Goal: Information Seeking & Learning: Learn about a topic

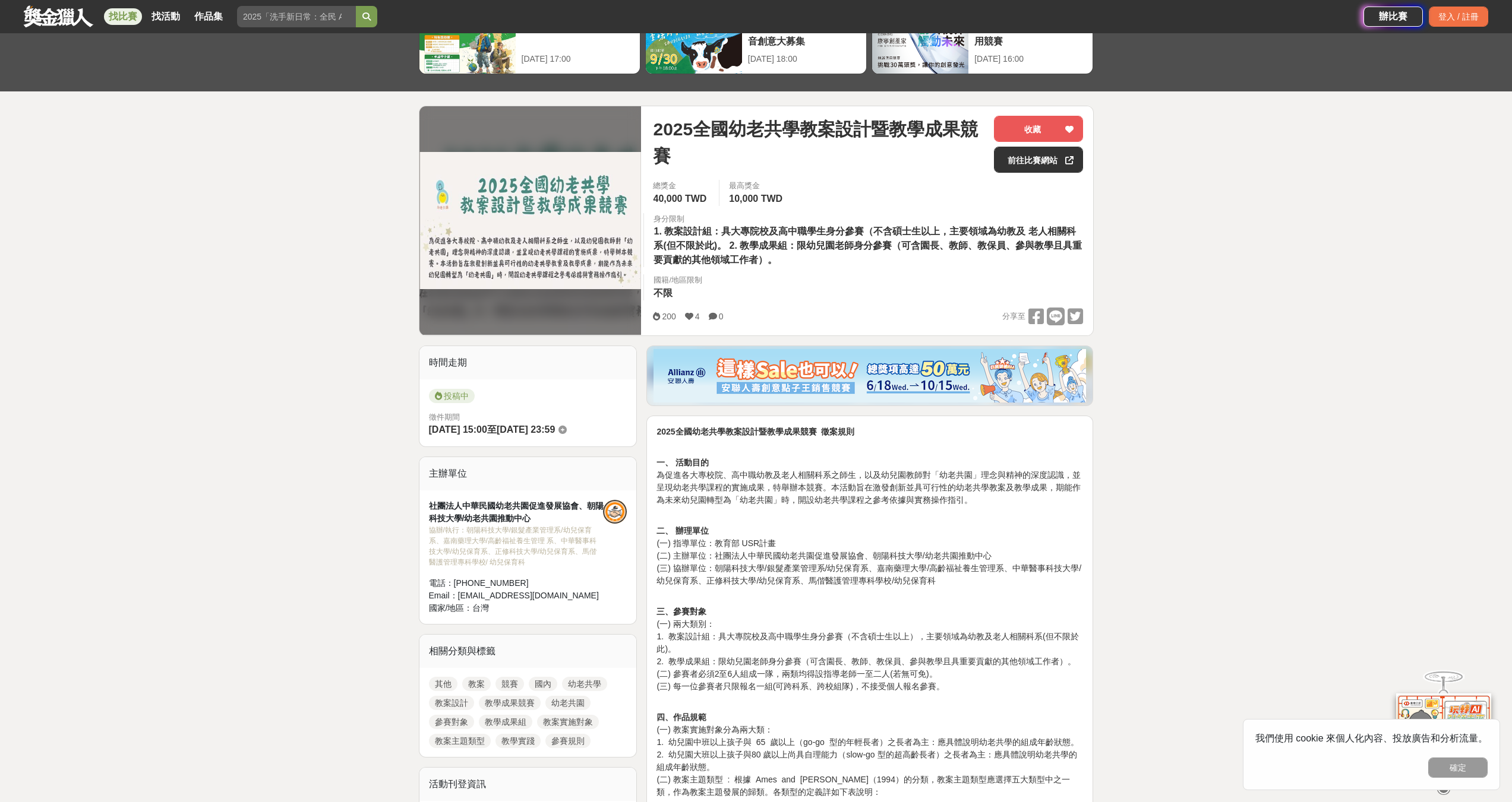
scroll to position [119, 0]
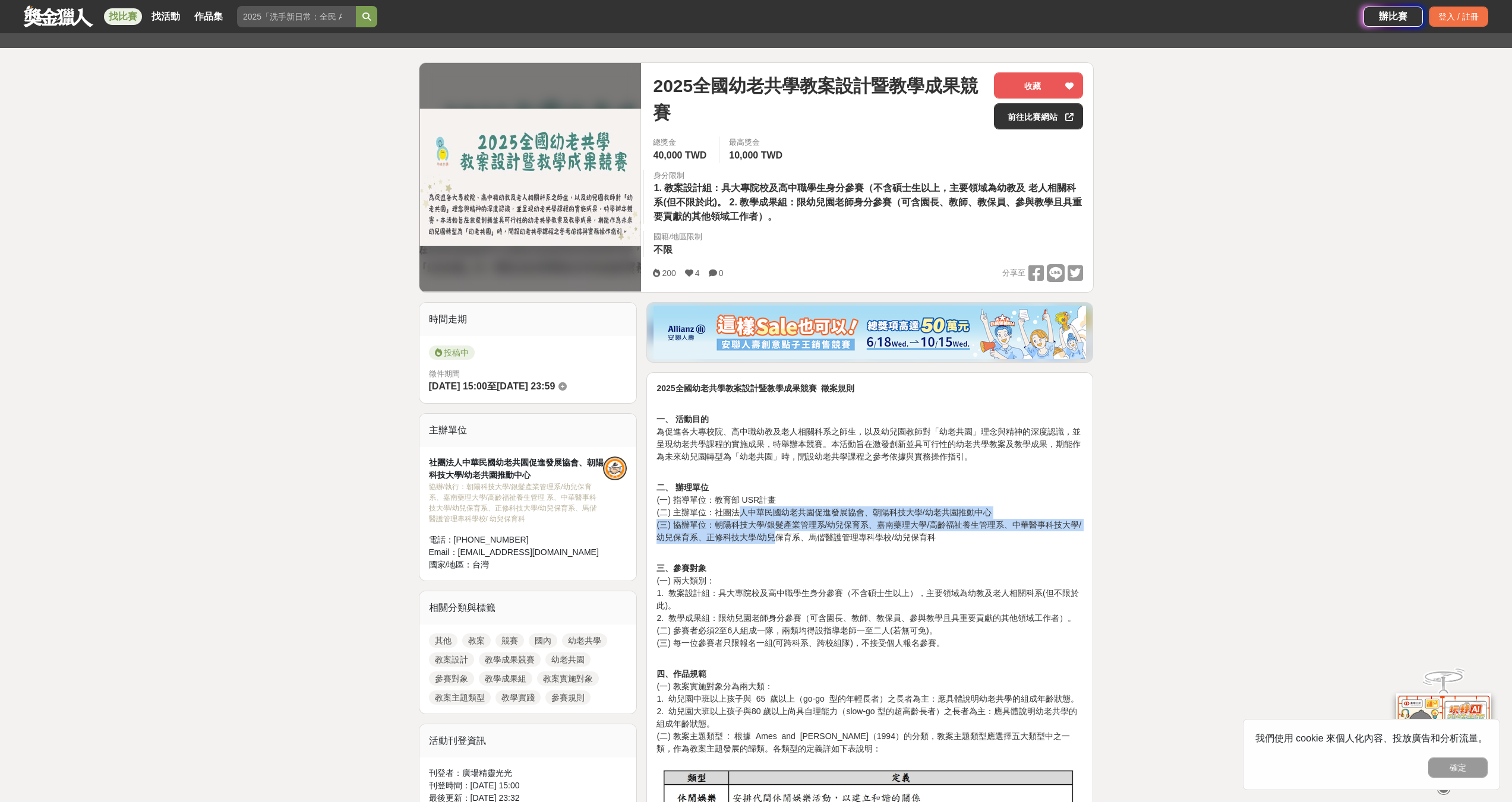
drag, startPoint x: 738, startPoint y: 511, endPoint x: 786, endPoint y: 542, distance: 57.1
click at [786, 542] on p "二、 辦理單位 (一) 指導單位：教育部 USR計畫 (二) 主辦單位：社團法人中華民國幼老共園促進發展協會、朝陽科技大學/幼老共園推動中心 (三) 協辦單位…" at bounding box center [870, 520] width 427 height 75
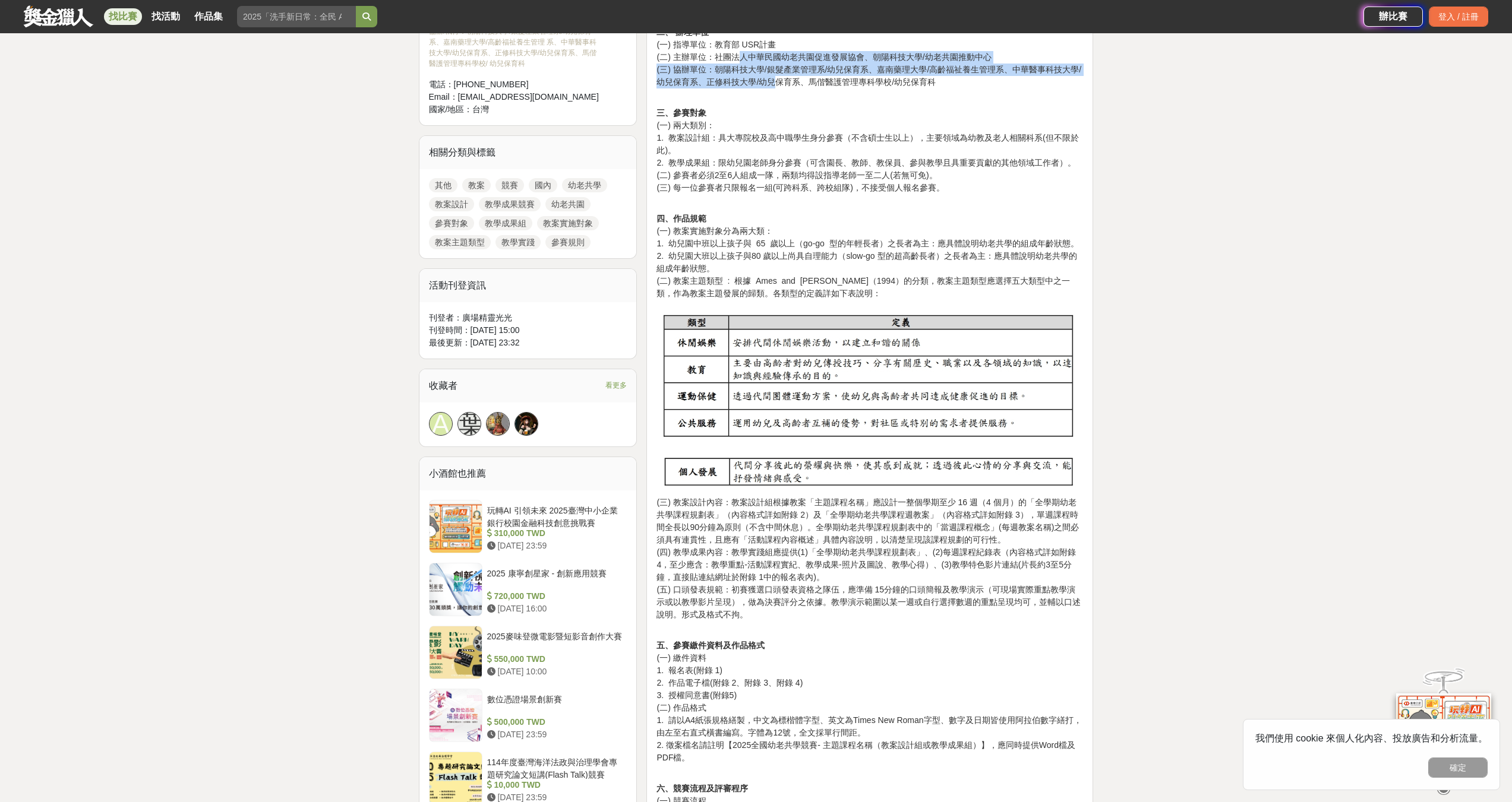
scroll to position [653, 0]
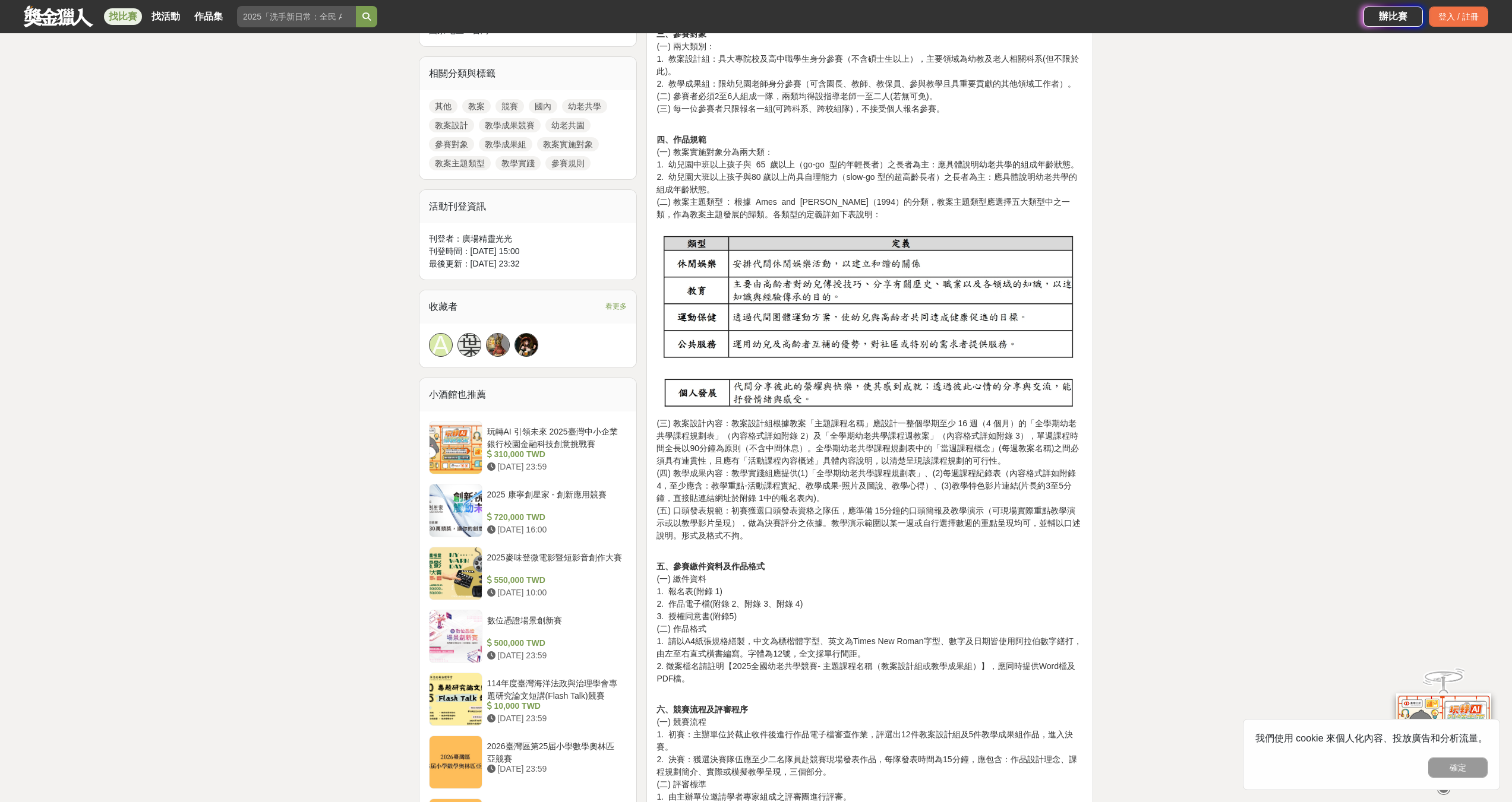
click at [715, 185] on p "四、作品規範 (一) 教案實施對象分為兩大類： 1. 幼兒園中班以上孩子與 65 歲以上（go-go 型的年輕長者）之長者為主：應具體說明幼老共學的組成年齡狀…" at bounding box center [870, 178] width 427 height 87
drag, startPoint x: 714, startPoint y: 167, endPoint x: 786, endPoint y: 177, distance: 72.7
click at [786, 177] on p "四、作品規範 (一) 教案實施對象分為兩大類： 1. 幼兒園中班以上孩子與 65 歲以上（go-go 型的年輕長者）之長者為主：應具體說明幼老共學的組成年齡狀…" at bounding box center [870, 178] width 427 height 87
drag, startPoint x: 795, startPoint y: 165, endPoint x: 865, endPoint y: 180, distance: 71.6
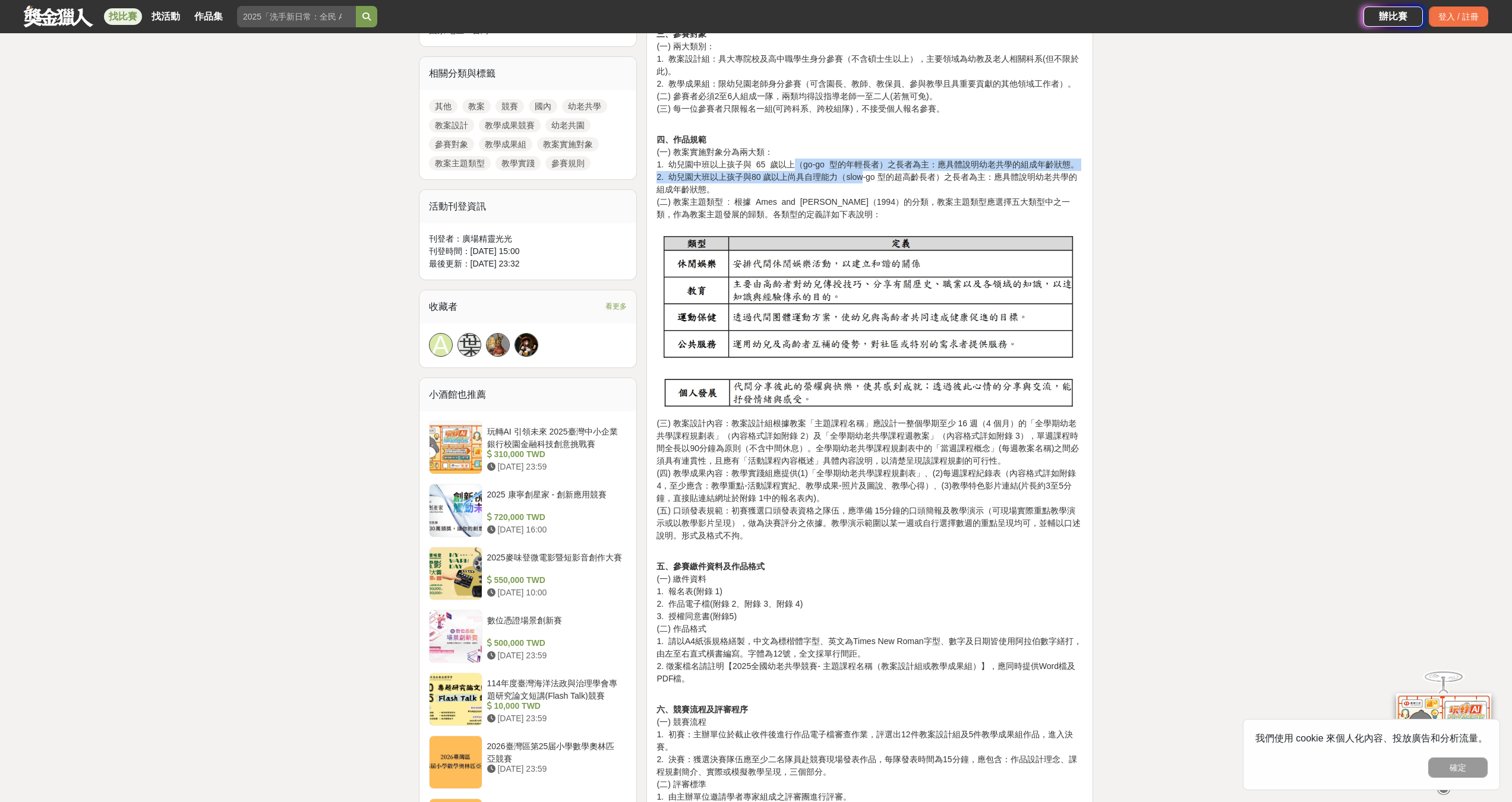
click at [864, 180] on p "四、作品規範 (一) 教案實施對象分為兩大類： 1. 幼兒園中班以上孩子與 65 歲以上（go-go 型的年輕長者）之長者為主：應具體說明幼老共學的組成年齡狀…" at bounding box center [870, 178] width 427 height 87
click at [865, 180] on p "四、作品規範 (一) 教案實施對象分為兩大類： 1. 幼兒園中班以上孩子與 65 歲以上（go-go 型的年輕長者）之長者為主：應具體說明幼老共學的組成年齡狀…" at bounding box center [870, 178] width 427 height 87
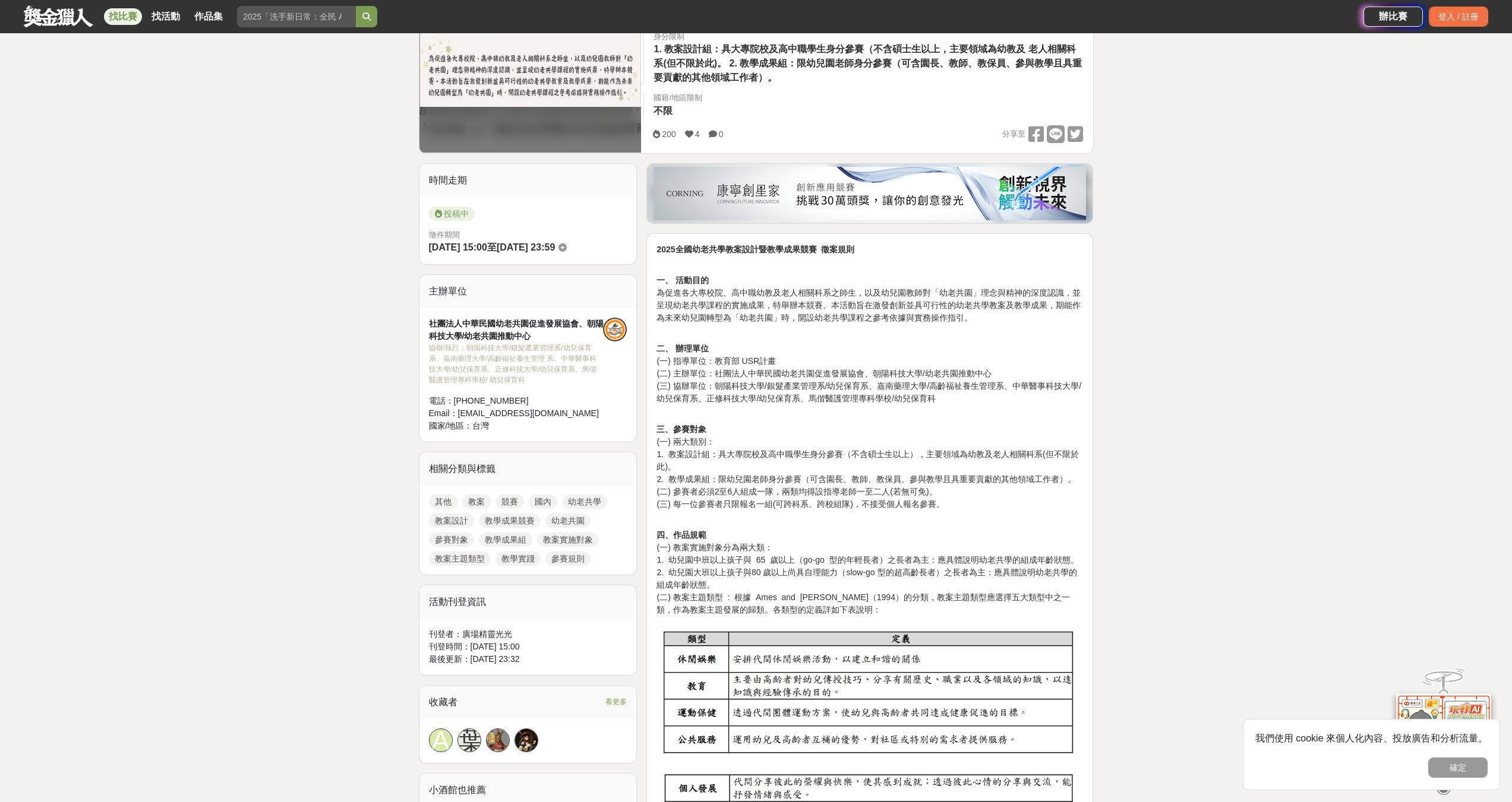
scroll to position [119, 0]
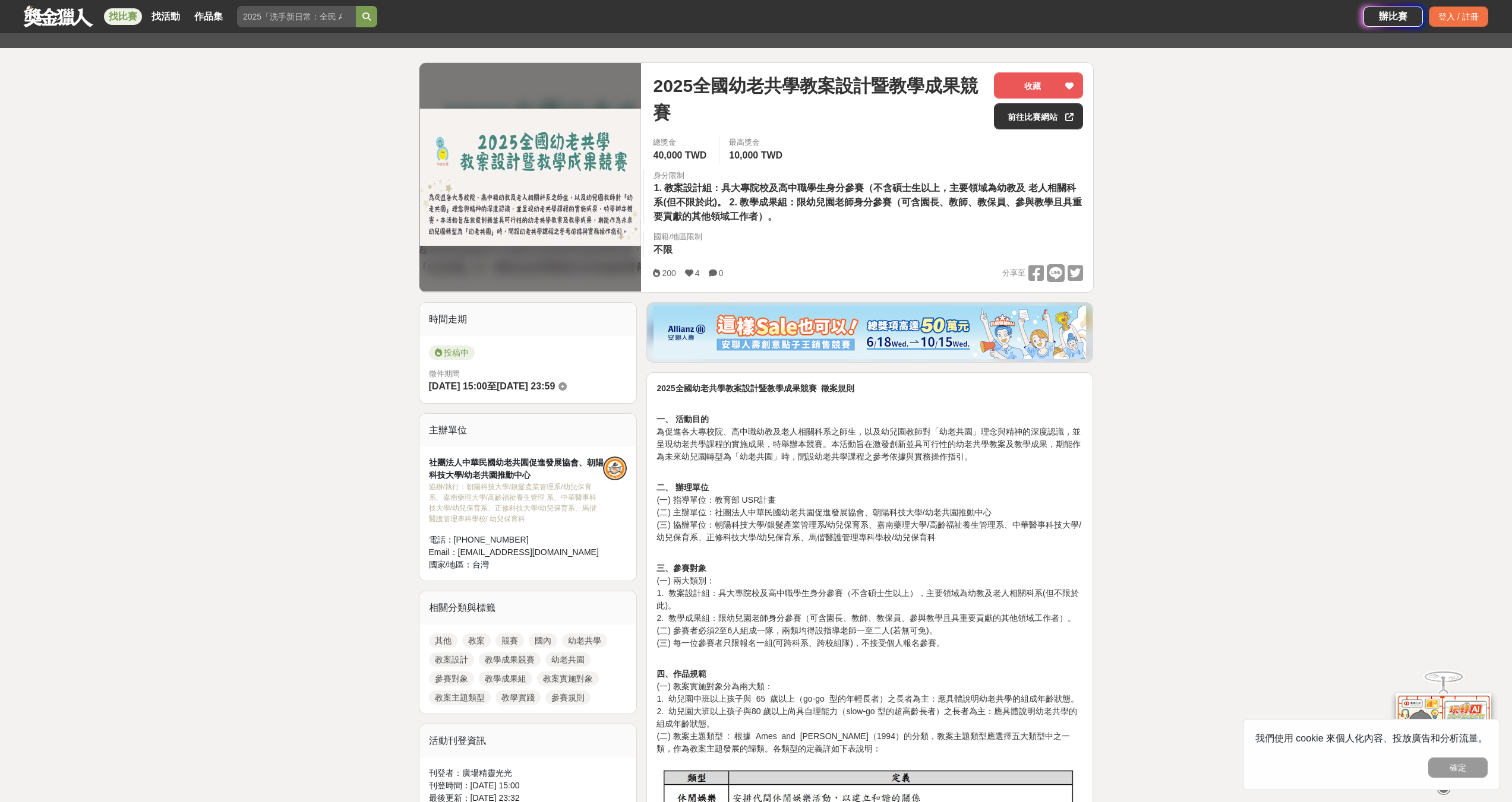
drag, startPoint x: 759, startPoint y: 439, endPoint x: 999, endPoint y: 451, distance: 240.3
click at [999, 451] on p "一、 活動目的 為促進各大專校院、高中職幼教及老人相關科系之師生，以及幼兒園教師對「幼老共園」理念與精神的深度認識，並呈現幼老共學課程的實施成果，特舉辦本競賽…" at bounding box center [870, 438] width 427 height 75
drag, startPoint x: 808, startPoint y: 534, endPoint x: 897, endPoint y: 537, distance: 89.1
click at [897, 537] on p "二、 辦理單位 (一) 指導單位：教育部 USR計畫 (二) 主辦單位：社團法人中華民國幼老共園促進發展協會、朝陽科技大學/幼老共園推動中心 (三) 協辦單位…" at bounding box center [870, 520] width 427 height 75
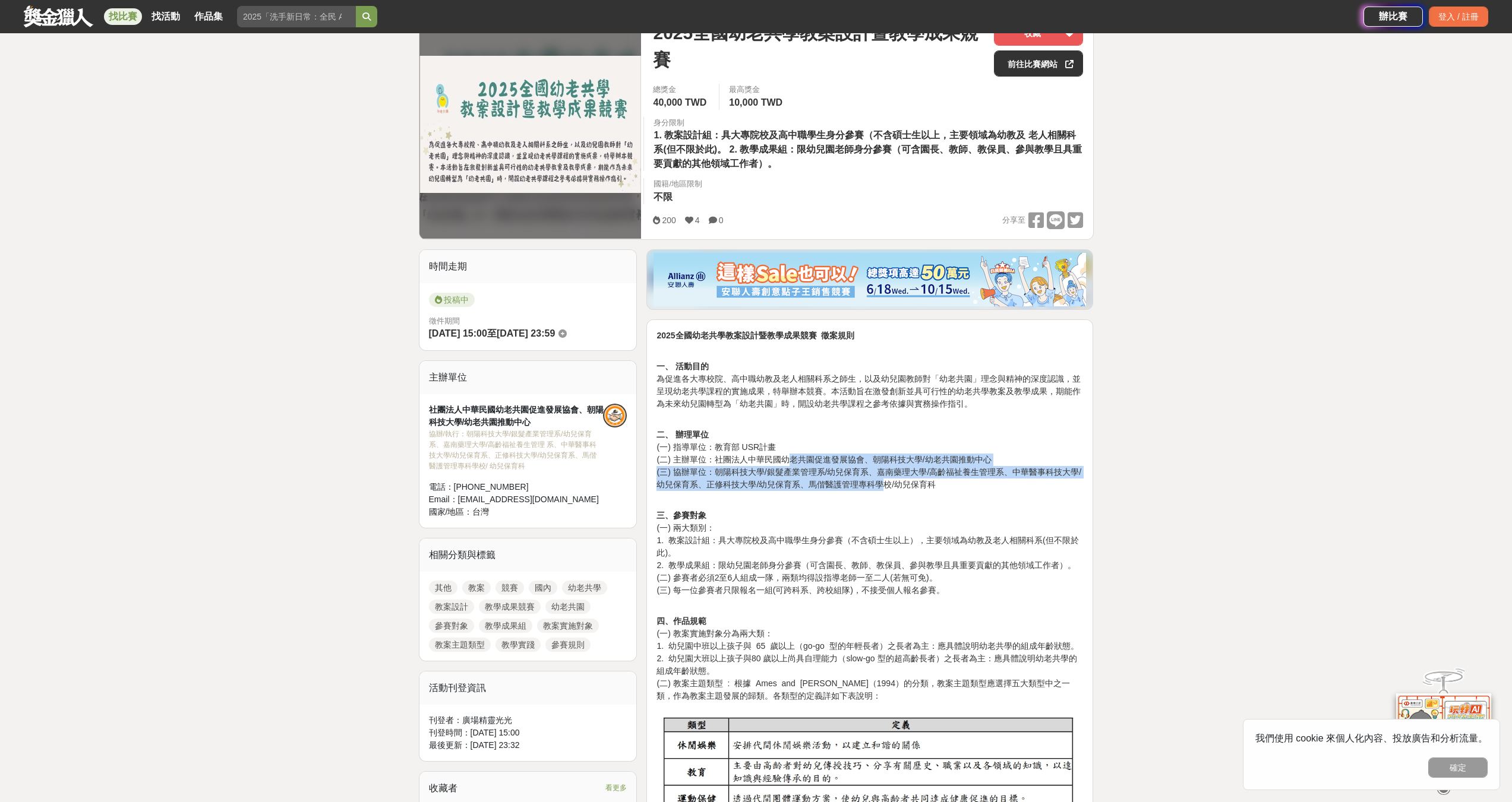
scroll to position [178, 0]
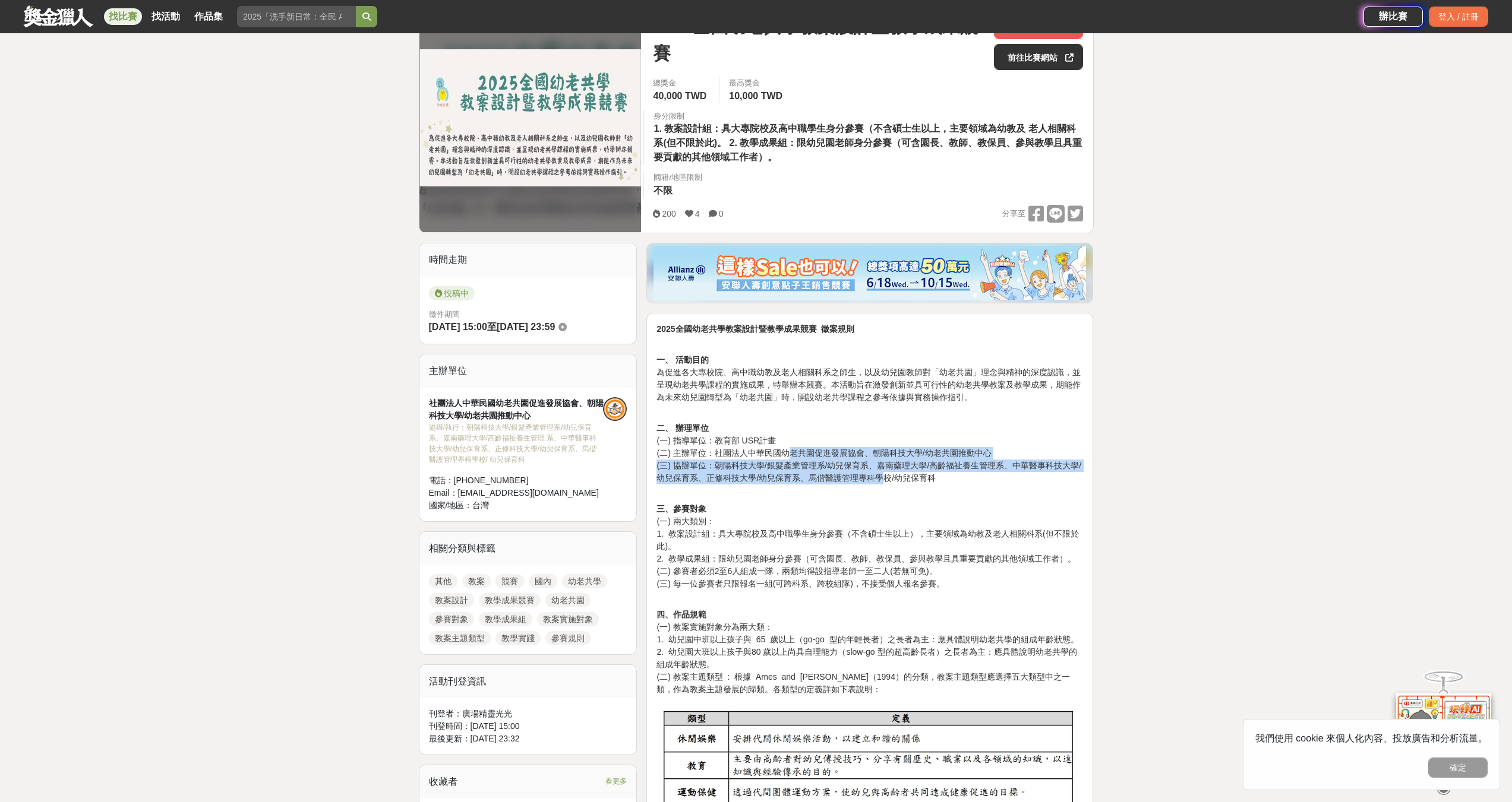
drag, startPoint x: 772, startPoint y: 538, endPoint x: 884, endPoint y: 540, distance: 112.0
click at [884, 540] on p "三、參賽對象 (一) 兩大類別： 1. 教案設計組：具大專院校及高中職學生身分參賽（不含碩士生以上），主要領域為幼教及老人相關科系(但不限於此)。 2. 教學…" at bounding box center [870, 553] width 427 height 100
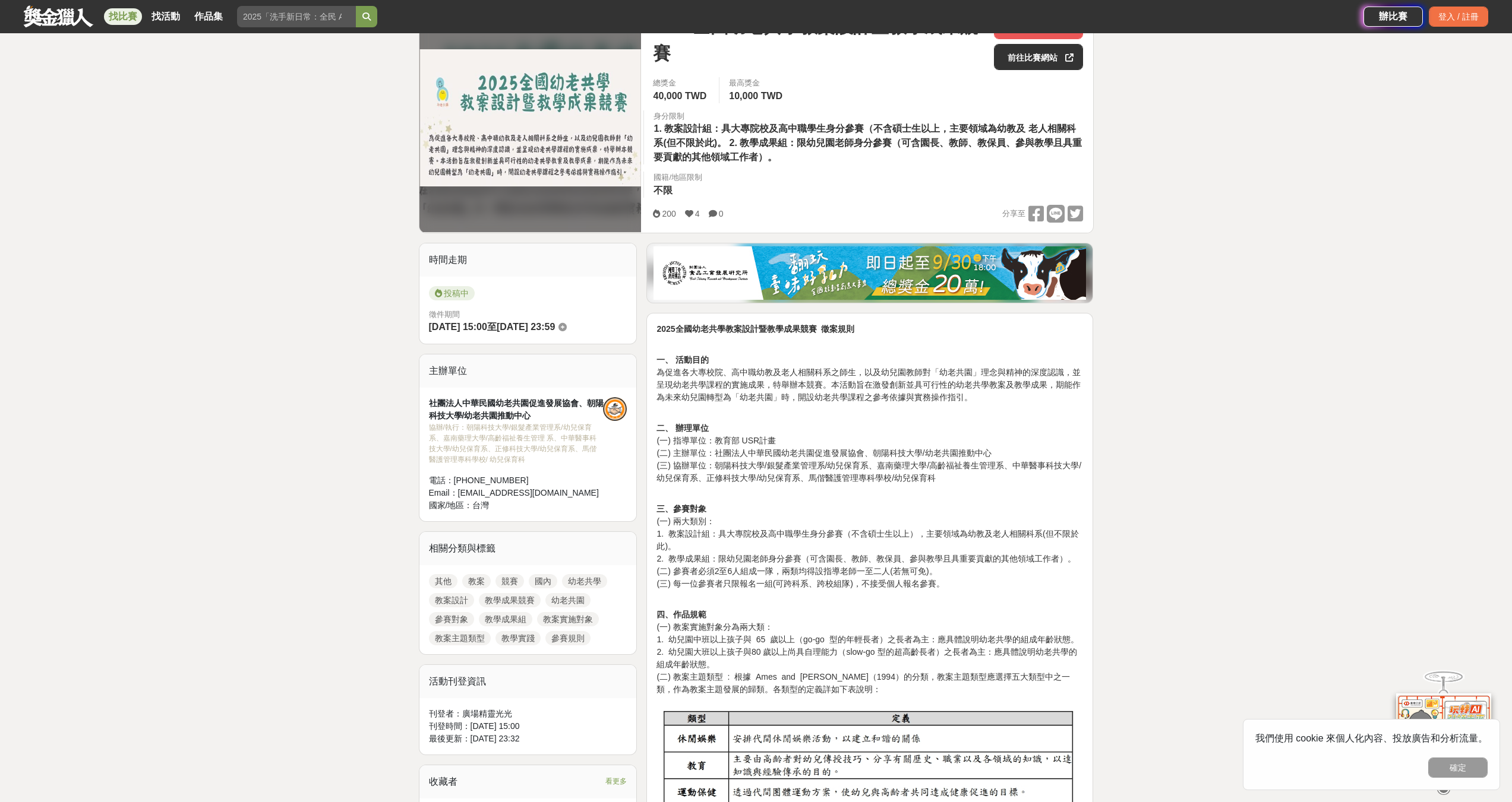
drag, startPoint x: 707, startPoint y: 538, endPoint x: 759, endPoint y: 541, distance: 52.1
click at [759, 541] on p "三、參賽對象 (一) 兩大類別： 1. 教案設計組：具大專院校及高中職學生身分參賽（不含碩士生以上），主要領域為幼教及老人相關科系(但不限於此)。 2. 教學…" at bounding box center [870, 553] width 427 height 100
drag, startPoint x: 719, startPoint y: 559, endPoint x: 885, endPoint y: 556, distance: 166.0
click at [885, 556] on p "三、參賽對象 (一) 兩大類別： 1. 教案設計組：具大專院校及高中職學生身分參賽（不含碩士生以上），主要領域為幼教及老人相關科系(但不限於此)。 2. 教學…" at bounding box center [870, 553] width 427 height 100
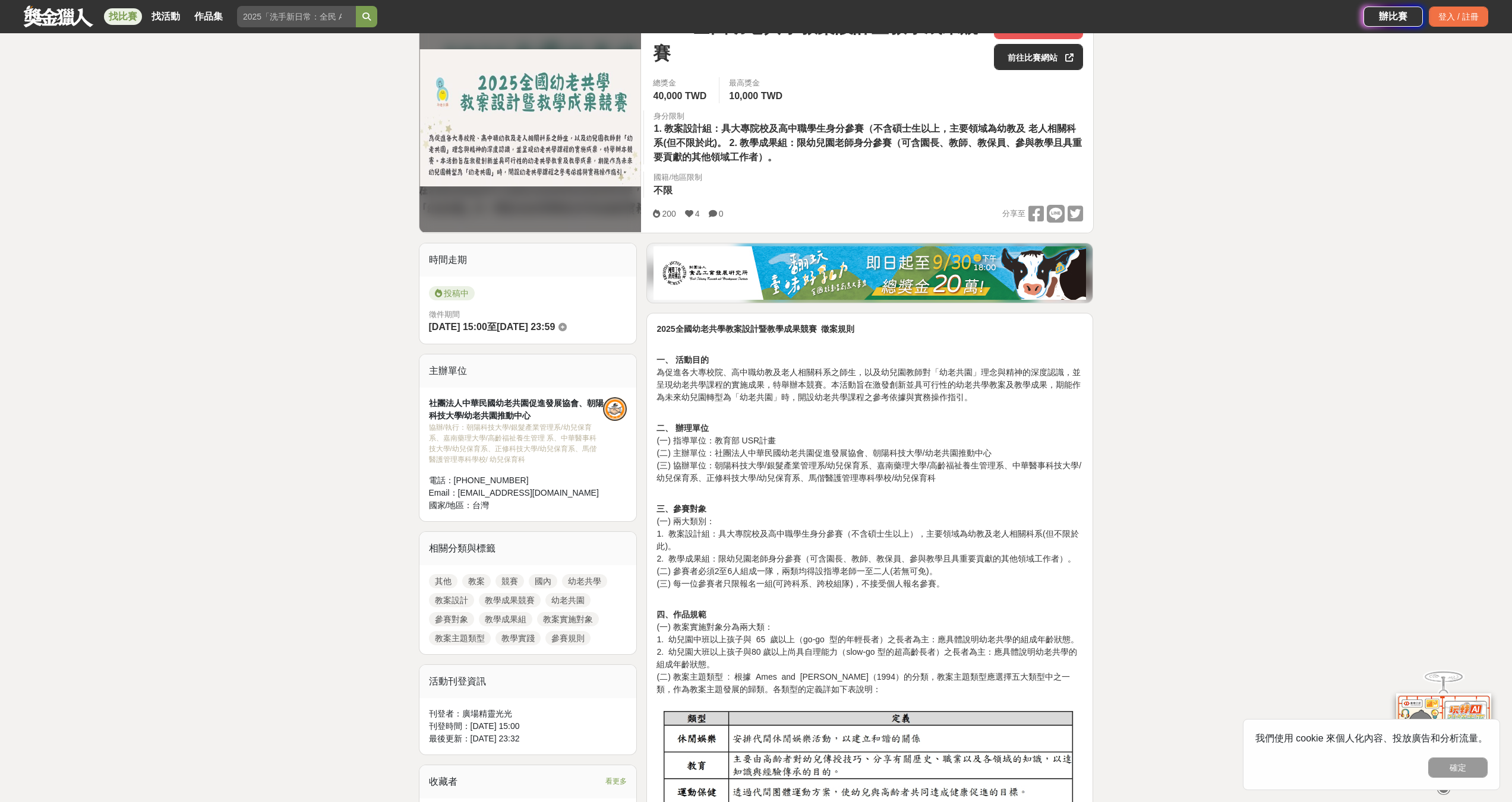
click at [864, 551] on p "三、參賽對象 (一) 兩大類別： 1. 教案設計組：具大專院校及高中職學生身分參賽（不含碩士生以上），主要領域為幼教及老人相關科系(但不限於此)。 2. 教學…" at bounding box center [870, 553] width 427 height 100
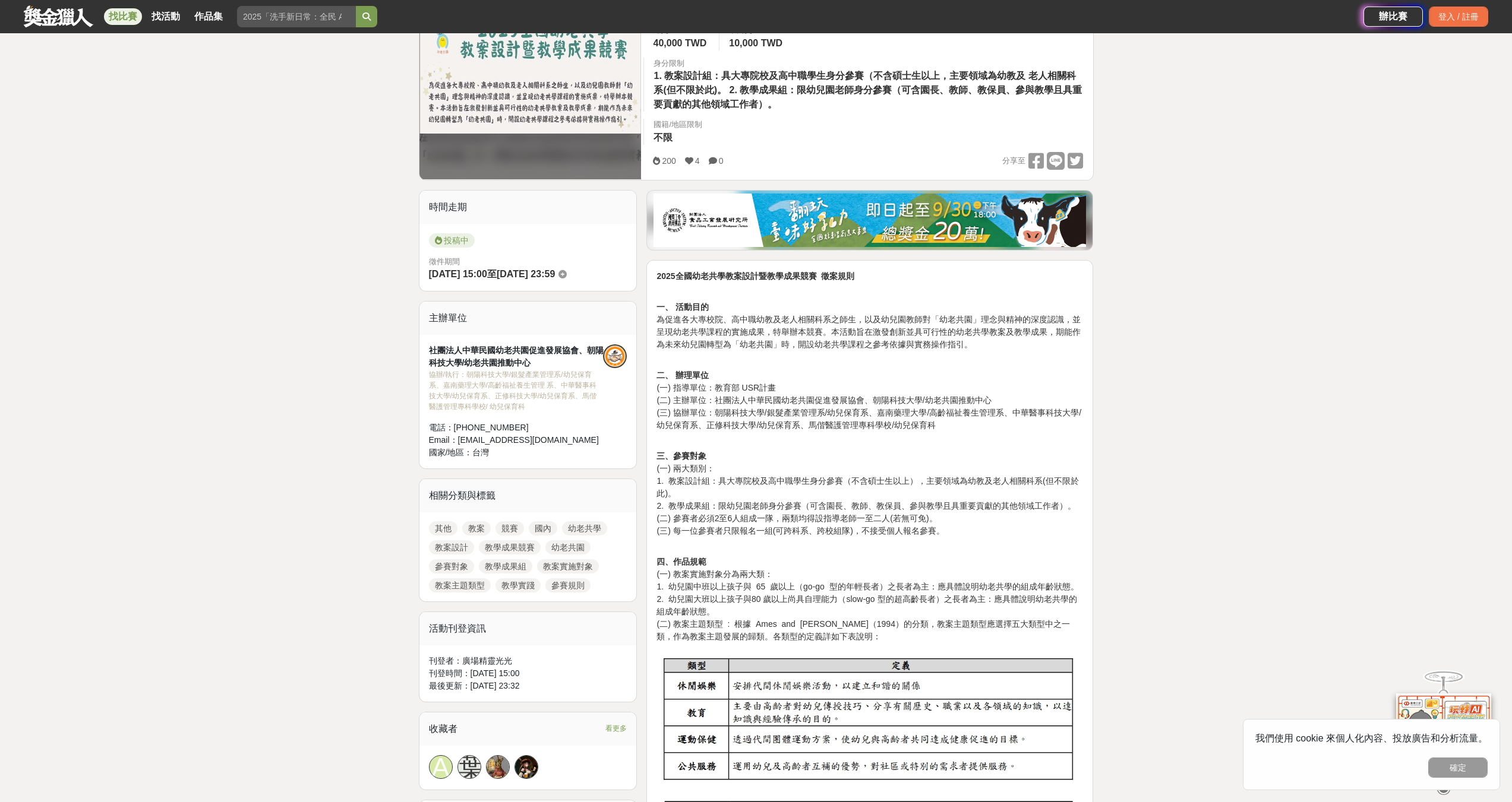
scroll to position [238, 0]
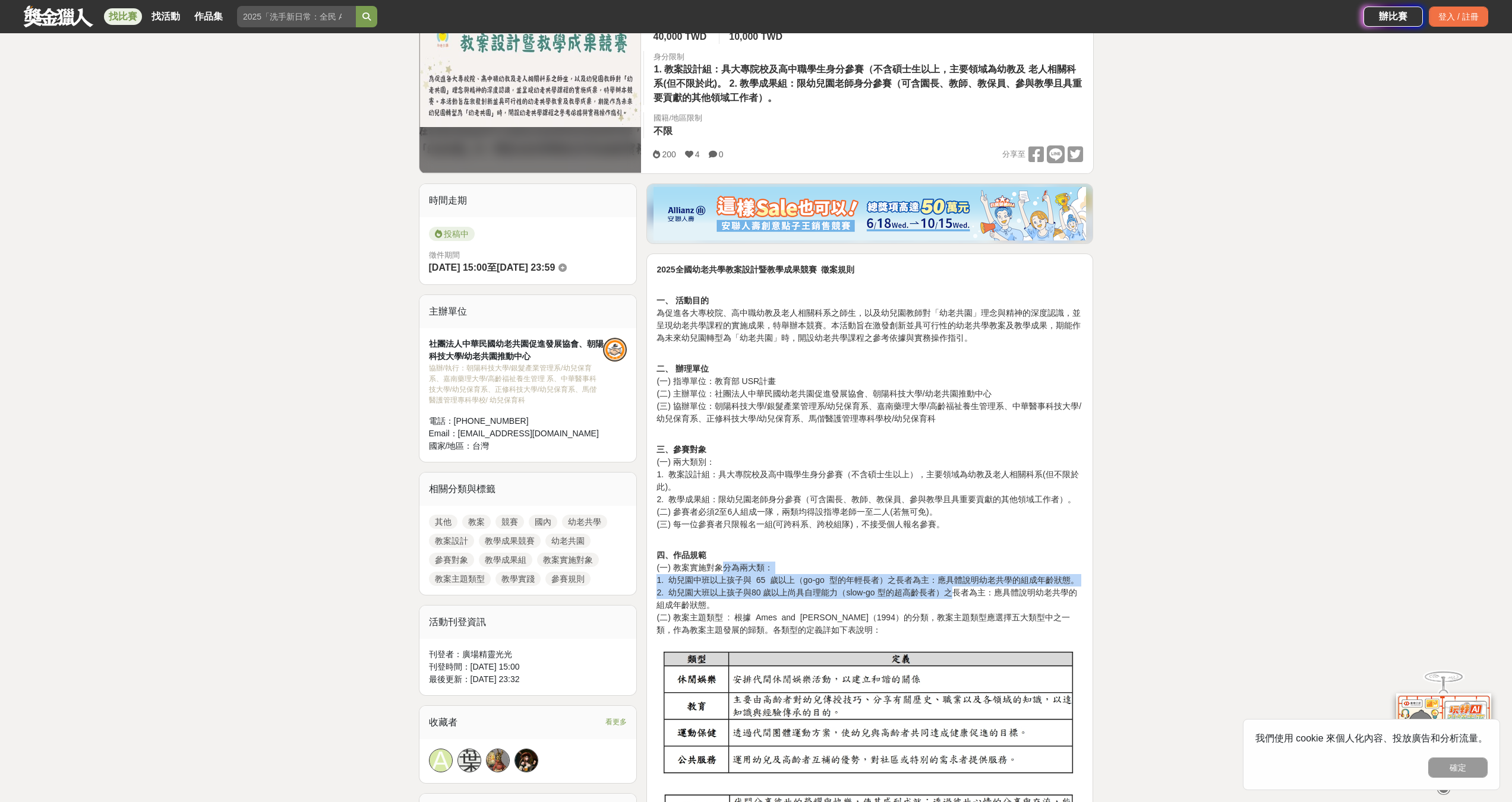
drag, startPoint x: 720, startPoint y: 565, endPoint x: 950, endPoint y: 592, distance: 231.6
click at [950, 592] on p "四、作品規範 (一) 教案實施對象分為兩大類： 1. 幼兒園中班以上孩子與 65 歲以上（go-go 型的年輕長者）之長者為主：應具體說明幼老共學的組成年齡狀…" at bounding box center [870, 593] width 427 height 87
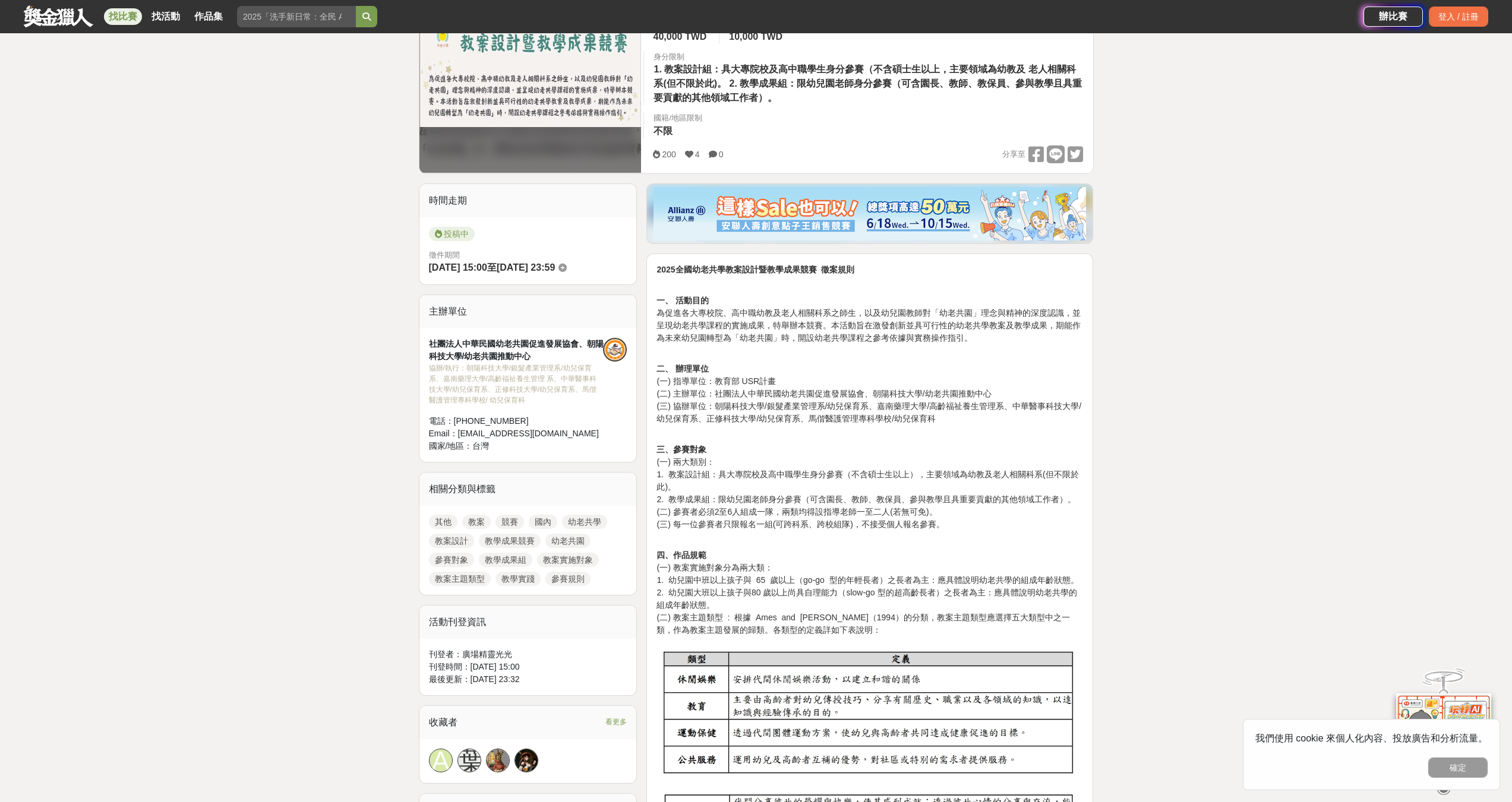
drag, startPoint x: 941, startPoint y: 588, endPoint x: 944, endPoint y: 602, distance: 14.3
click at [944, 602] on p "四、作品規範 (一) 教案實施對象分為兩大類： 1. 幼兒園中班以上孩子與 65 歲以上（go-go 型的年輕長者）之長者為主：應具體說明幼老共學的組成年齡狀…" at bounding box center [870, 593] width 427 height 87
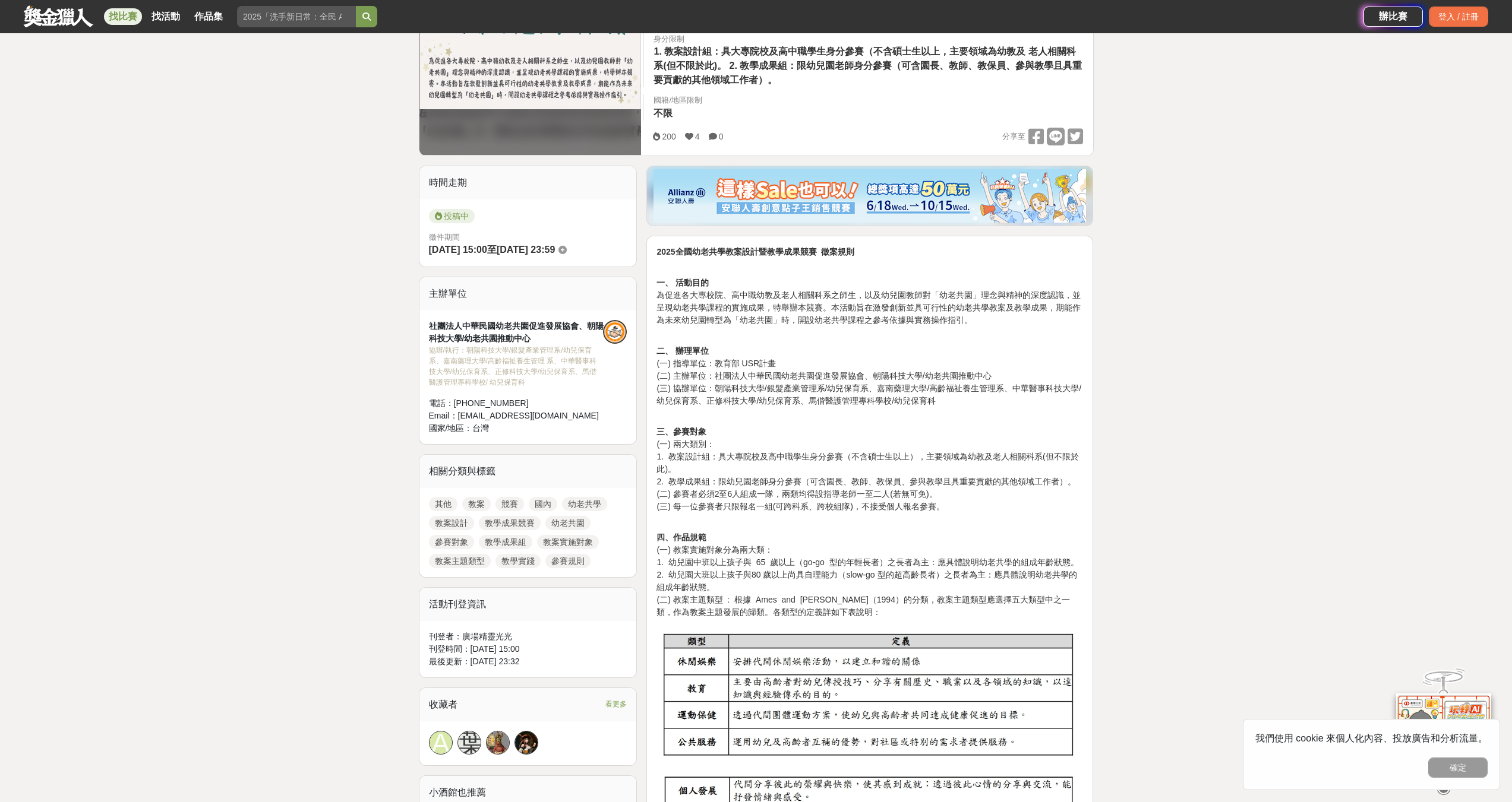
scroll to position [297, 0]
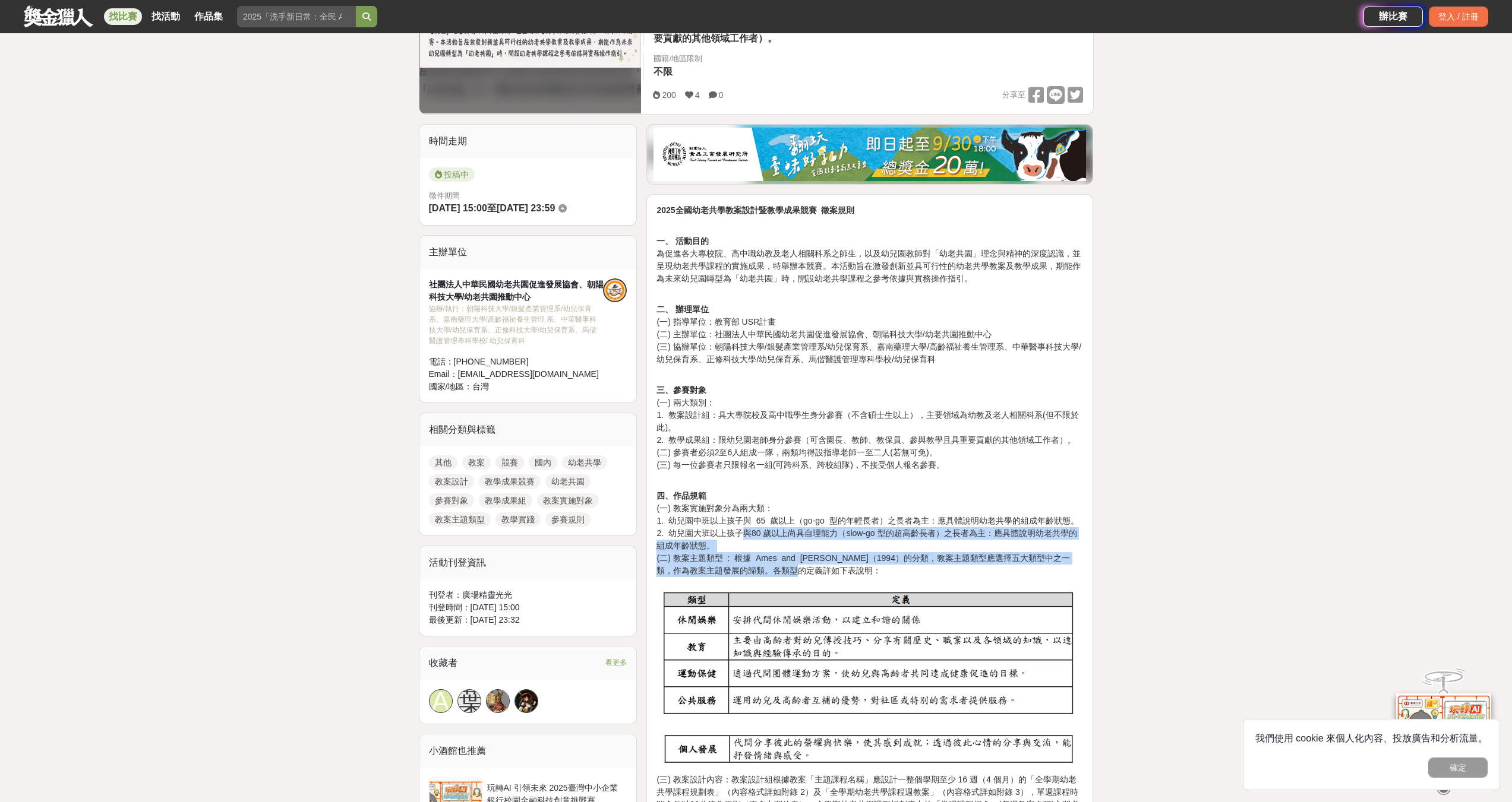
drag, startPoint x: 747, startPoint y: 536, endPoint x: 803, endPoint y: 571, distance: 66.0
click at [800, 573] on p "四、作品規範 (一) 教案實施對象分為兩大類： 1. 幼兒園中班以上孩子與 65 歲以上（go-go 型的年輕長者）之長者為主：應具體說明幼老共學的組成年齡狀…" at bounding box center [870, 534] width 427 height 87
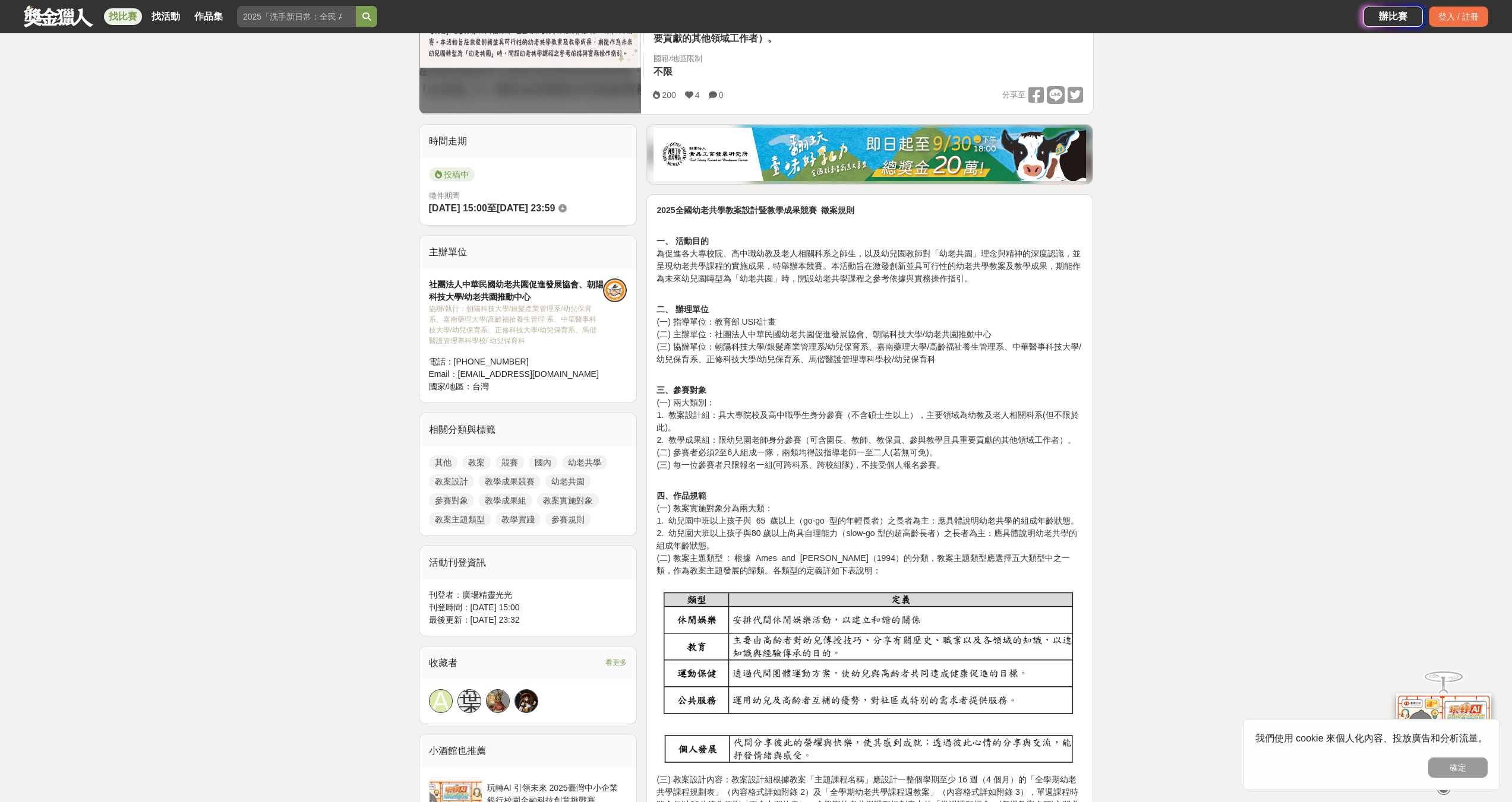
click at [803, 571] on p "四、作品規範 (一) 教案實施對象分為兩大類： 1. 幼兒園中班以上孩子與 65 歲以上（go-go 型的年輕長者）之長者為主：應具體說明幼老共學的組成年齡狀…" at bounding box center [870, 534] width 427 height 87
drag, startPoint x: 821, startPoint y: 573, endPoint x: 778, endPoint y: 559, distance: 45.2
click at [779, 559] on p "四、作品規範 (一) 教案實施對象分為兩大類： 1. 幼兒園中班以上孩子與 65 歲以上（go-go 型的年輕長者）之長者為主：應具體說明幼老共學的組成年齡狀…" at bounding box center [870, 534] width 427 height 87
click at [777, 559] on p "四、作品規範 (一) 教案實施對象分為兩大類： 1. 幼兒園中班以上孩子與 65 歲以上（go-go 型的年輕長者）之長者為主：應具體說明幼老共學的組成年齡狀…" at bounding box center [870, 534] width 427 height 87
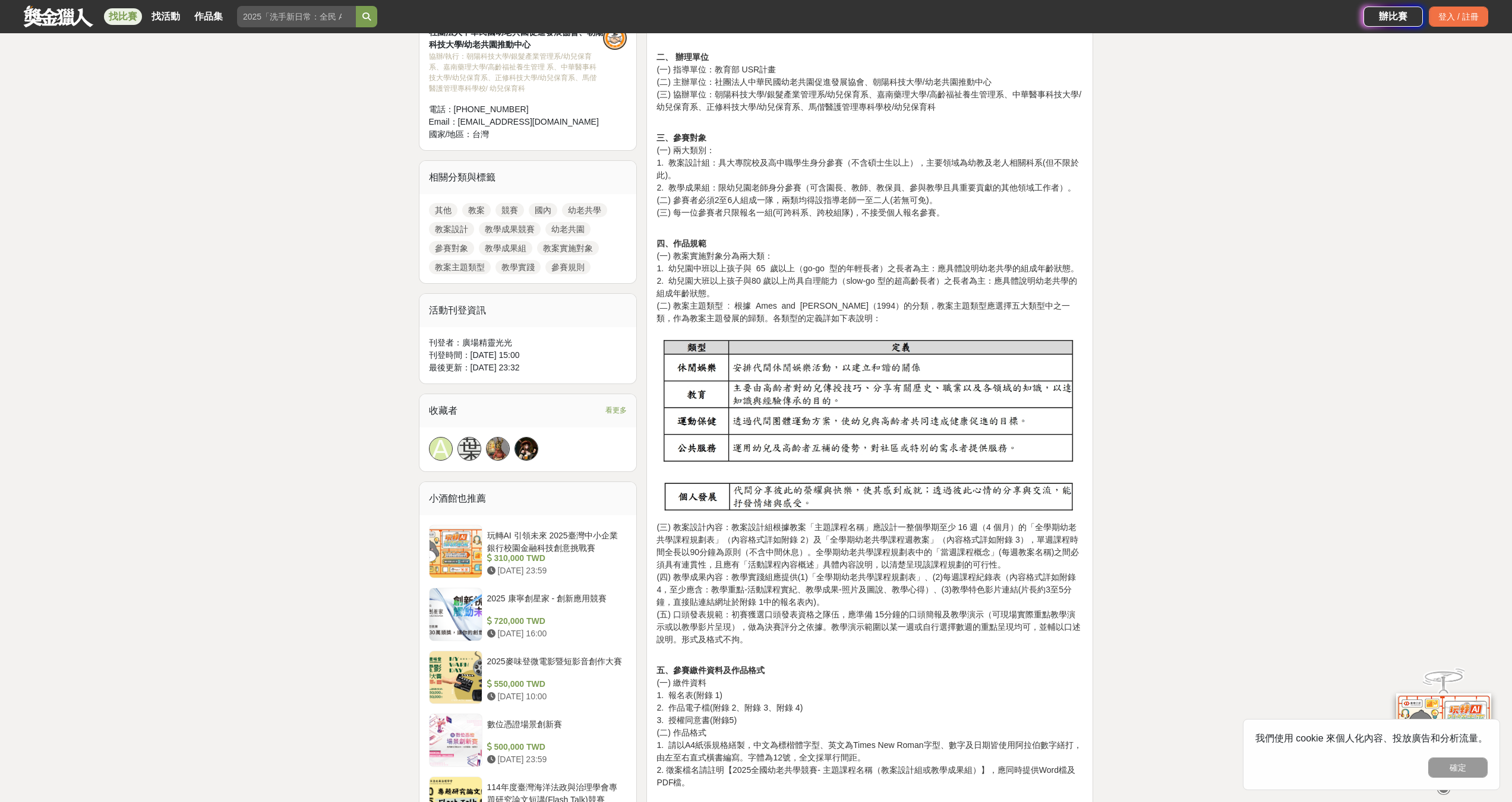
scroll to position [594, 0]
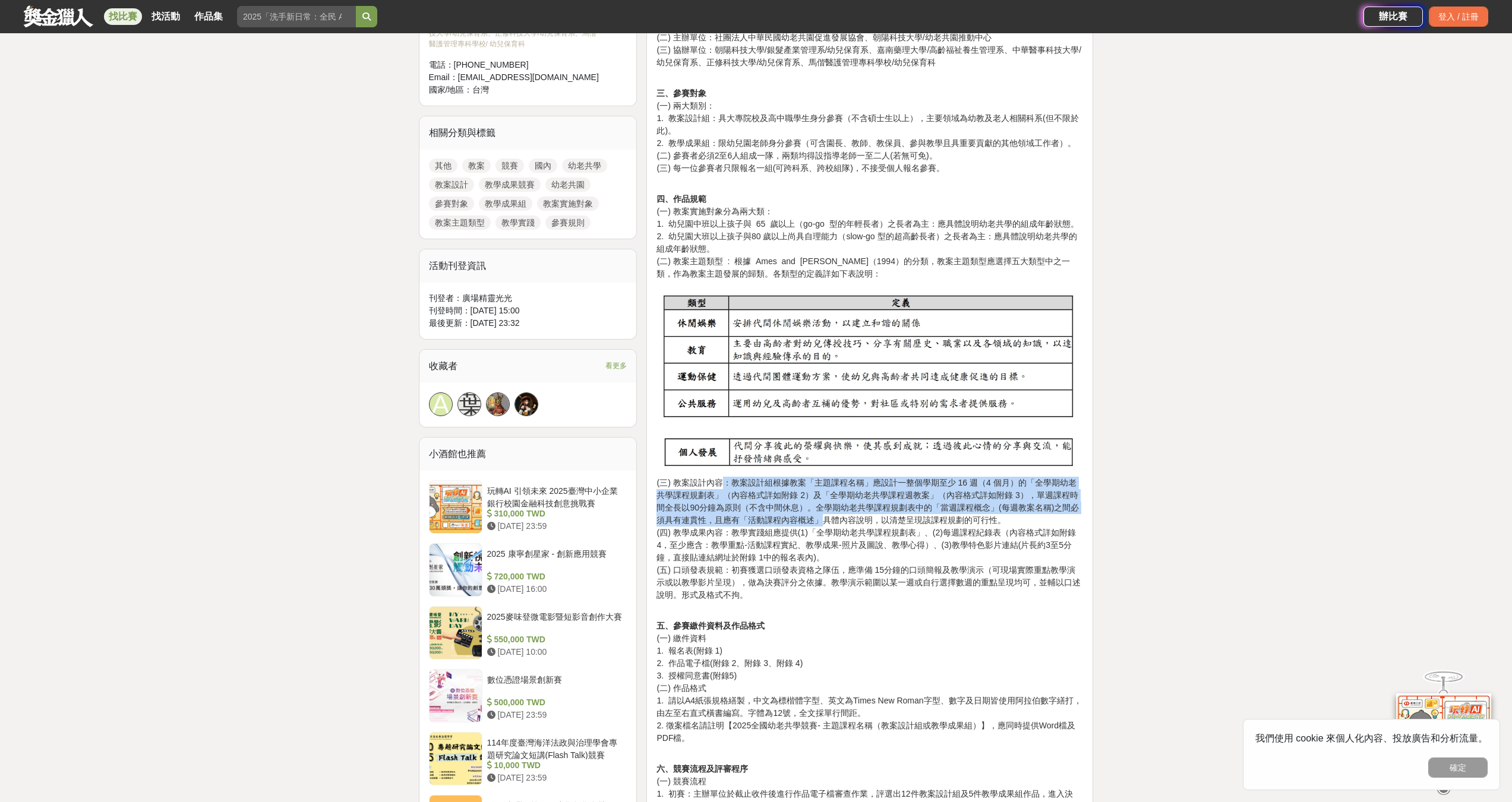
drag, startPoint x: 722, startPoint y: 488, endPoint x: 788, endPoint y: 523, distance: 74.7
click at [788, 523] on p "(三) 教案設計內容：教案設計組根據教案「主題課程名稱」應設計一整個學期至少 16 週（4 個月）的「全學期幼老共學課程規劃表」（內容格式詳如附錄 2）及「全…" at bounding box center [870, 545] width 427 height 137
drag, startPoint x: 728, startPoint y: 483, endPoint x: 859, endPoint y: 526, distance: 137.9
click at [859, 526] on p "(三) 教案設計內容：教案設計組根據教案「主題課程名稱」應設計一整個學期至少 16 週（4 個月）的「全學期幼老共學課程規劃表」（內容格式詳如附錄 2）及「全…" at bounding box center [870, 545] width 427 height 137
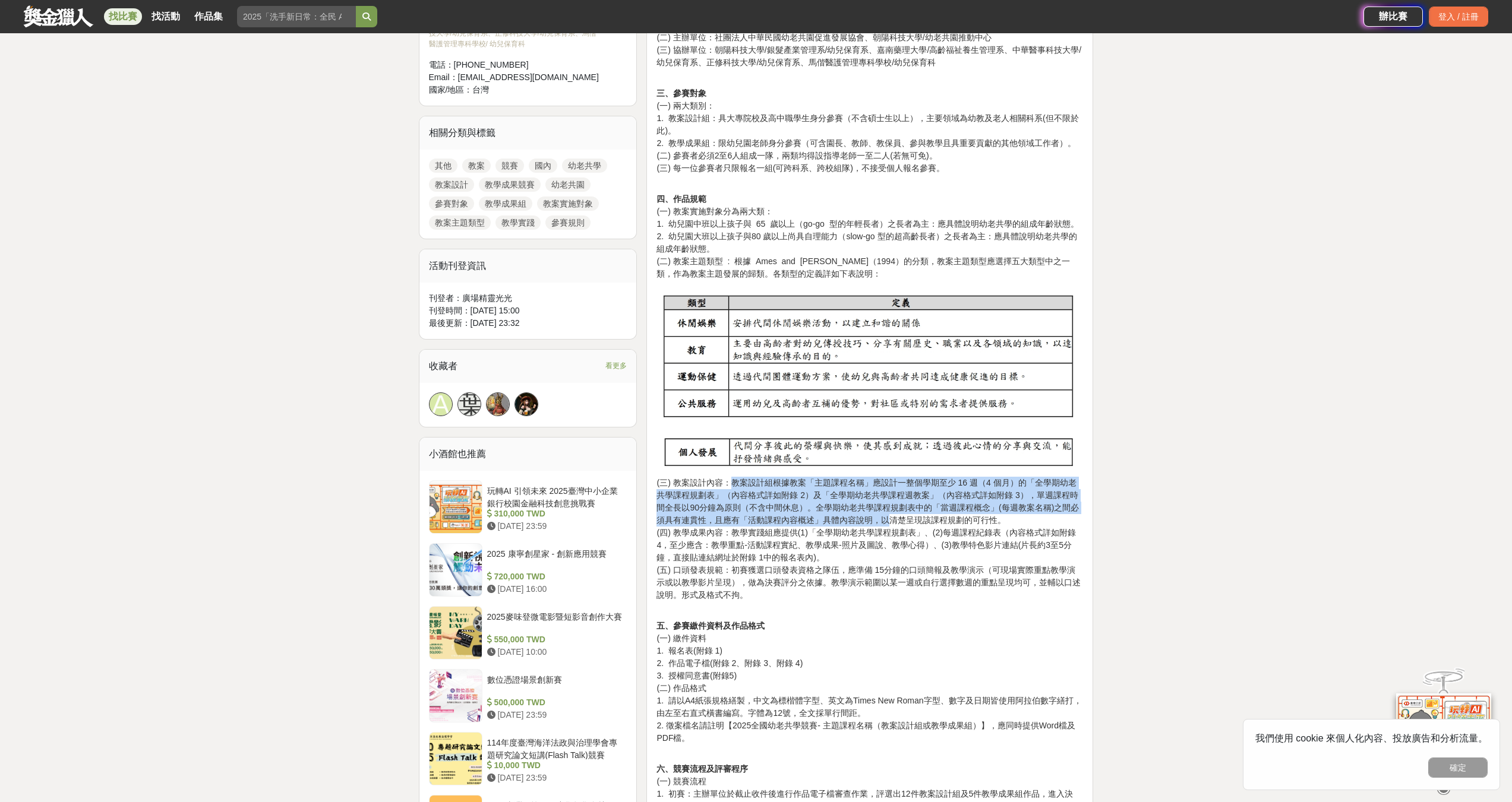
drag, startPoint x: 760, startPoint y: 534, endPoint x: 861, endPoint y: 554, distance: 103.0
click at [861, 554] on p "(三) 教案設計內容：教案設計組根據教案「主題課程名稱」應設計一整個學期至少 16 週（4 個月）的「全學期幼老共學課程規劃表」（內容格式詳如附錄 2）及「全…" at bounding box center [870, 545] width 427 height 137
drag, startPoint x: 729, startPoint y: 570, endPoint x: 819, endPoint y: 595, distance: 93.4
click at [819, 595] on p "(三) 教案設計內容：教案設計組根據教案「主題課程名稱」應設計一整個學期至少 16 週（4 個月）的「全學期幼老共學課程規劃表」（內容格式詳如附錄 2）及「全…" at bounding box center [870, 545] width 427 height 137
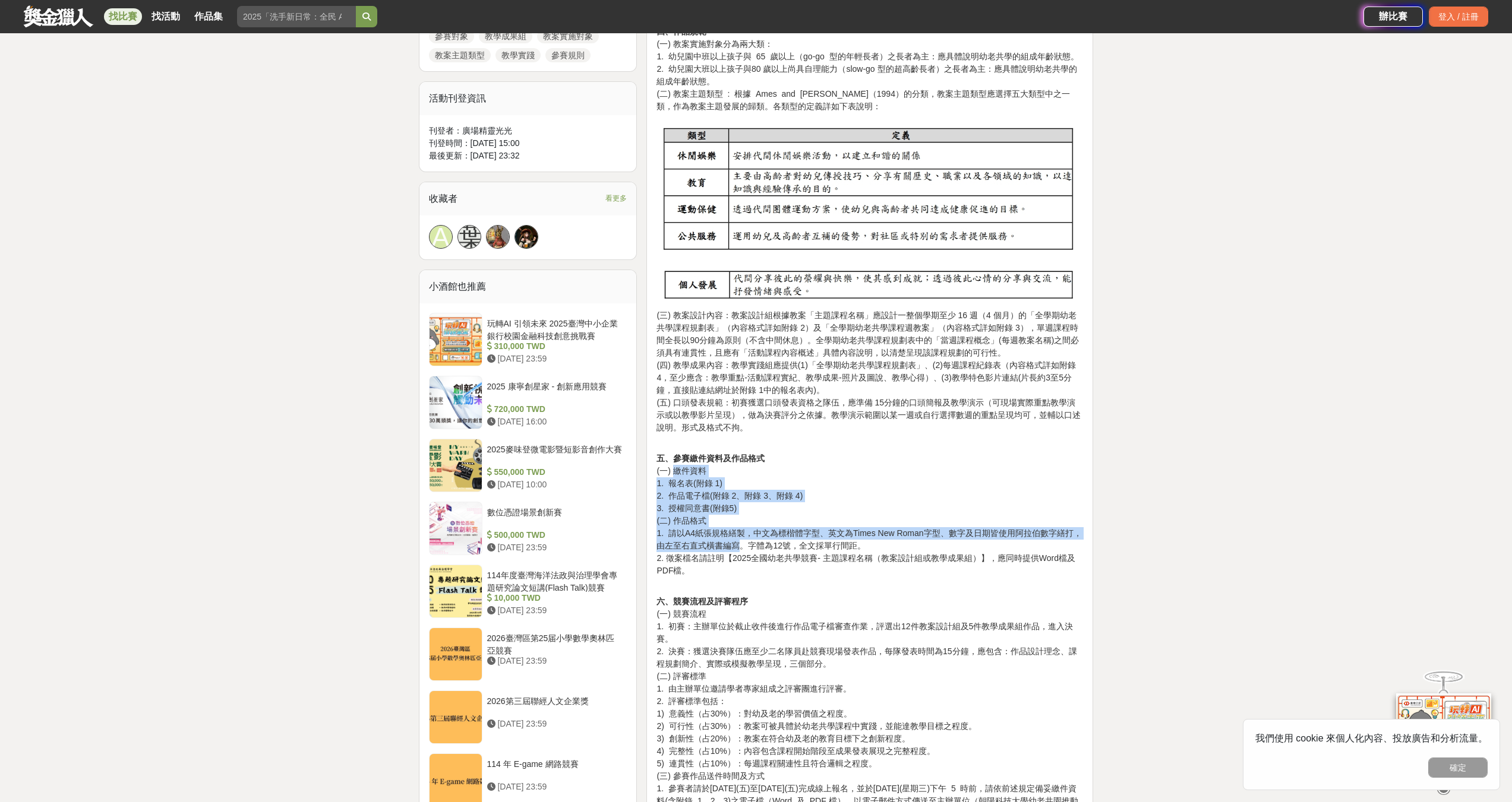
scroll to position [772, 0]
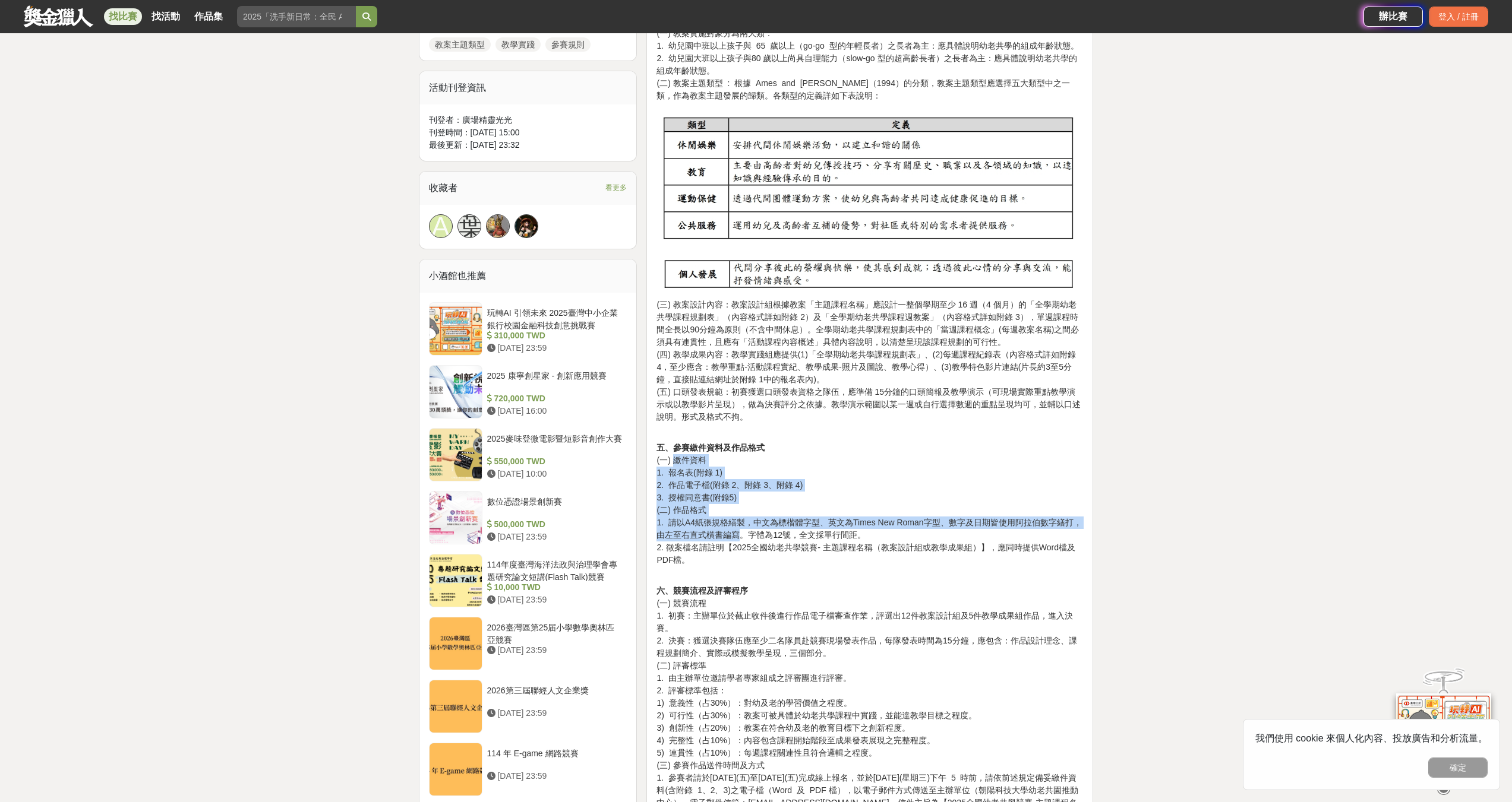
drag, startPoint x: 676, startPoint y: 516, endPoint x: 734, endPoint y: 563, distance: 74.7
click at [734, 563] on p "五、參賽繳件資料及作品格式 (一) 繳件資料 1. 報名表(附錄 1) 2. 作品電子檔(附錄 2、附錄 3、附錄 4) 3. 授權同意書(附錄5) (二) …" at bounding box center [870, 510] width 427 height 137
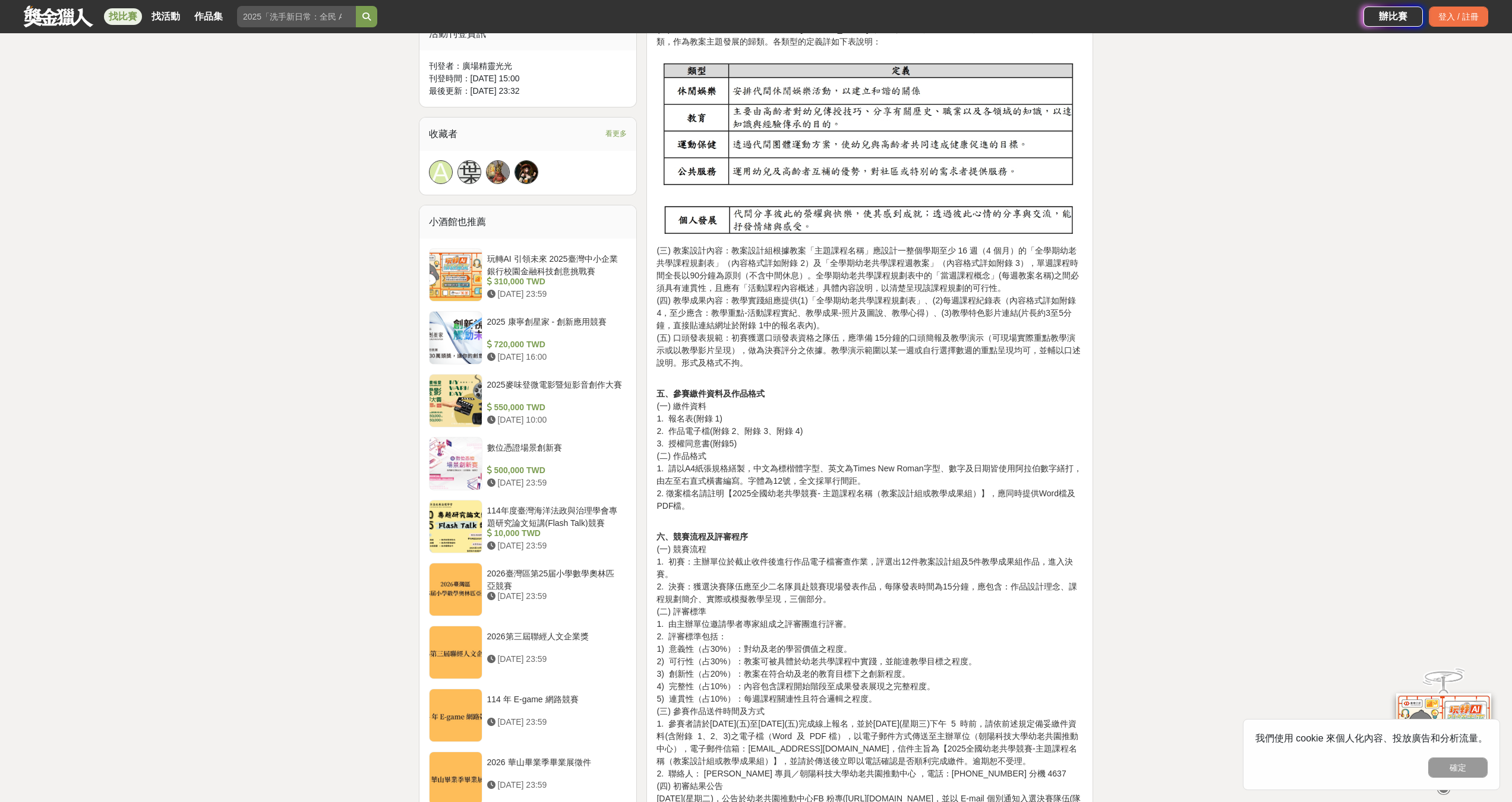
scroll to position [832, 0]
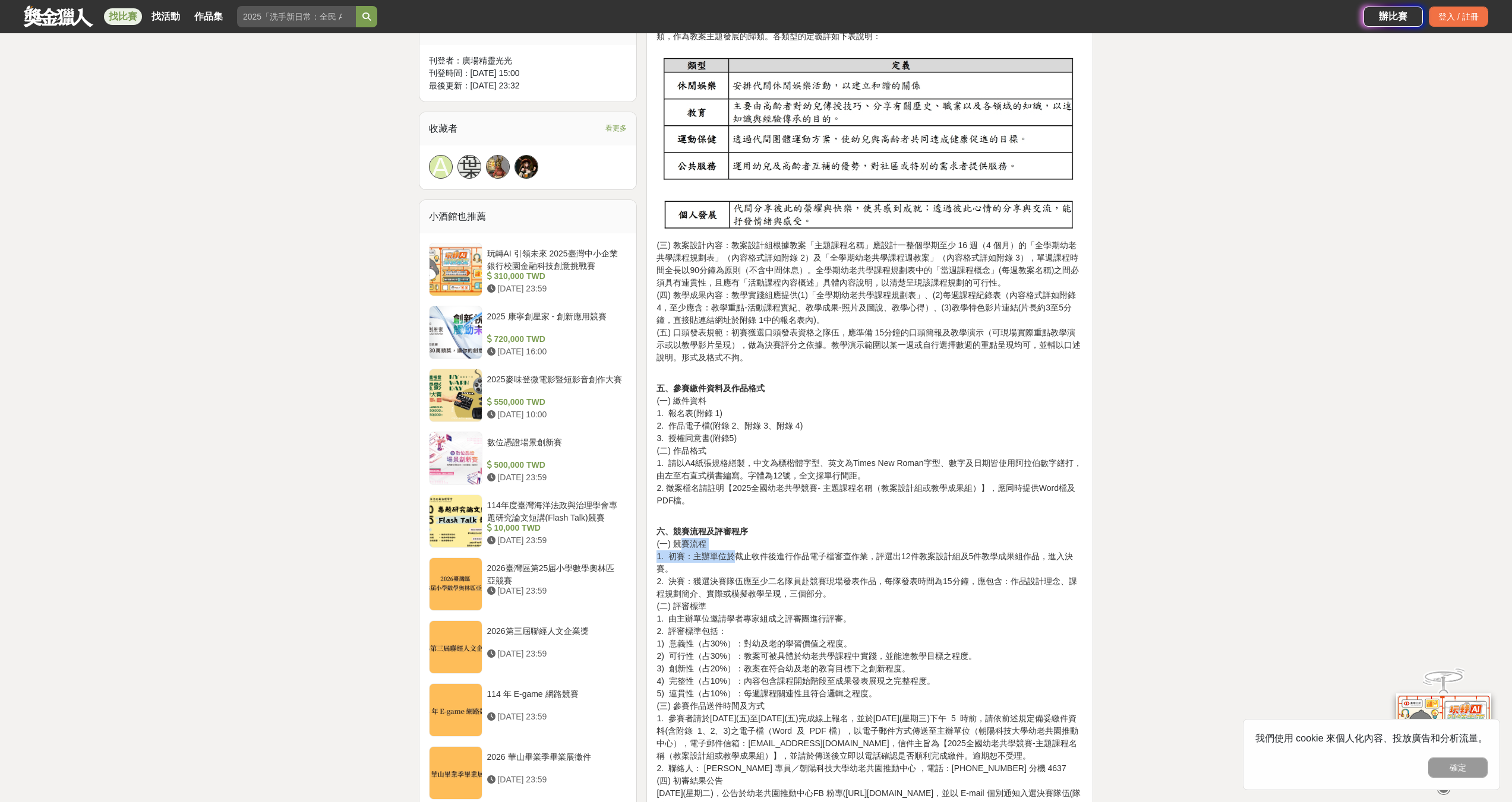
drag, startPoint x: 688, startPoint y: 547, endPoint x: 737, endPoint y: 560, distance: 50.7
click at [737, 560] on p "六、競賽流程及評審程序 (一) 競賽流程 1. 初賽：主辦單位於截止收件後進行作品電子檔審查作業，評選出12件教案設計組及5件教學成果組作品，進入決賽。 2.…" at bounding box center [870, 687] width 427 height 324
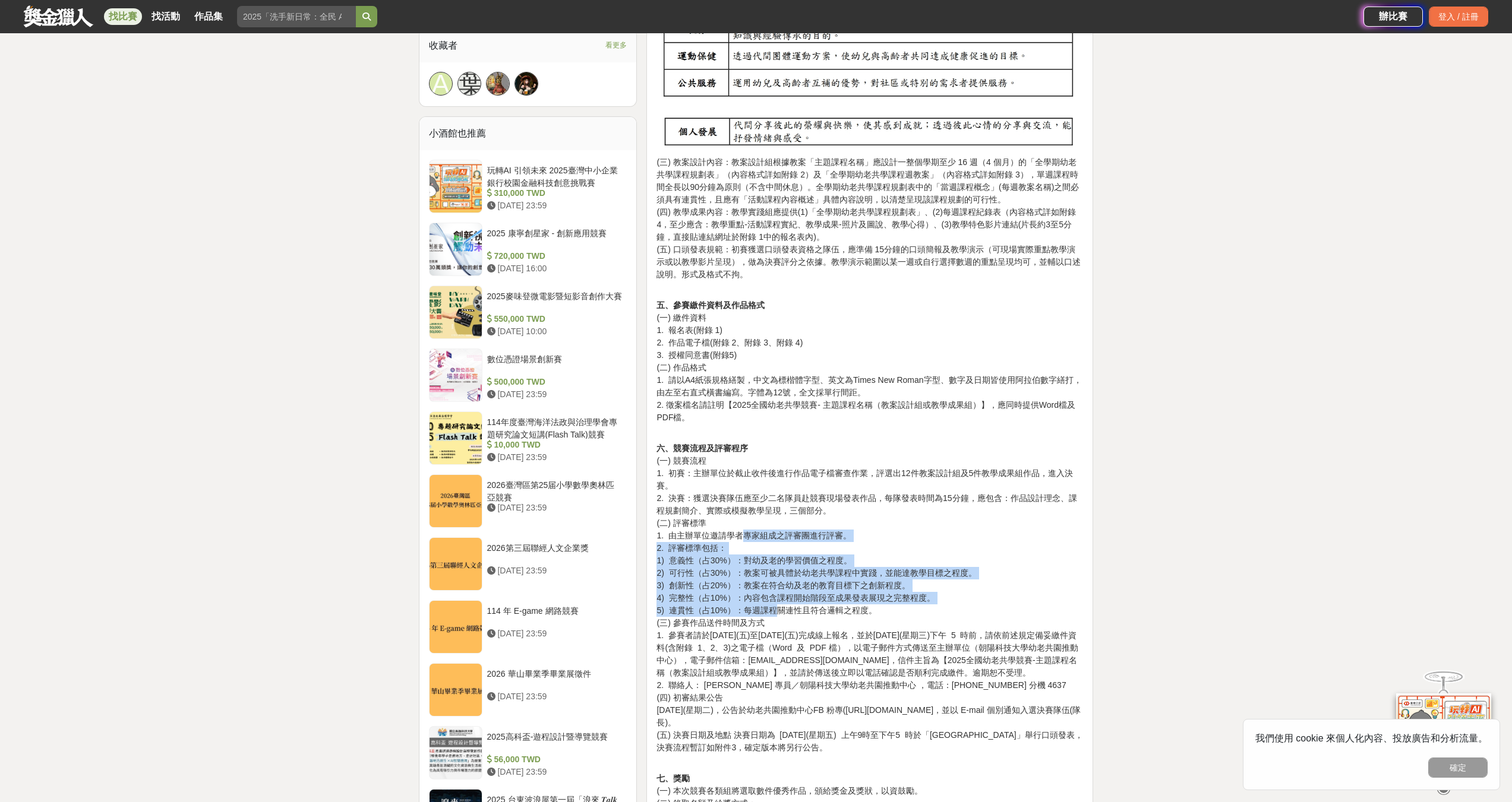
scroll to position [951, 0]
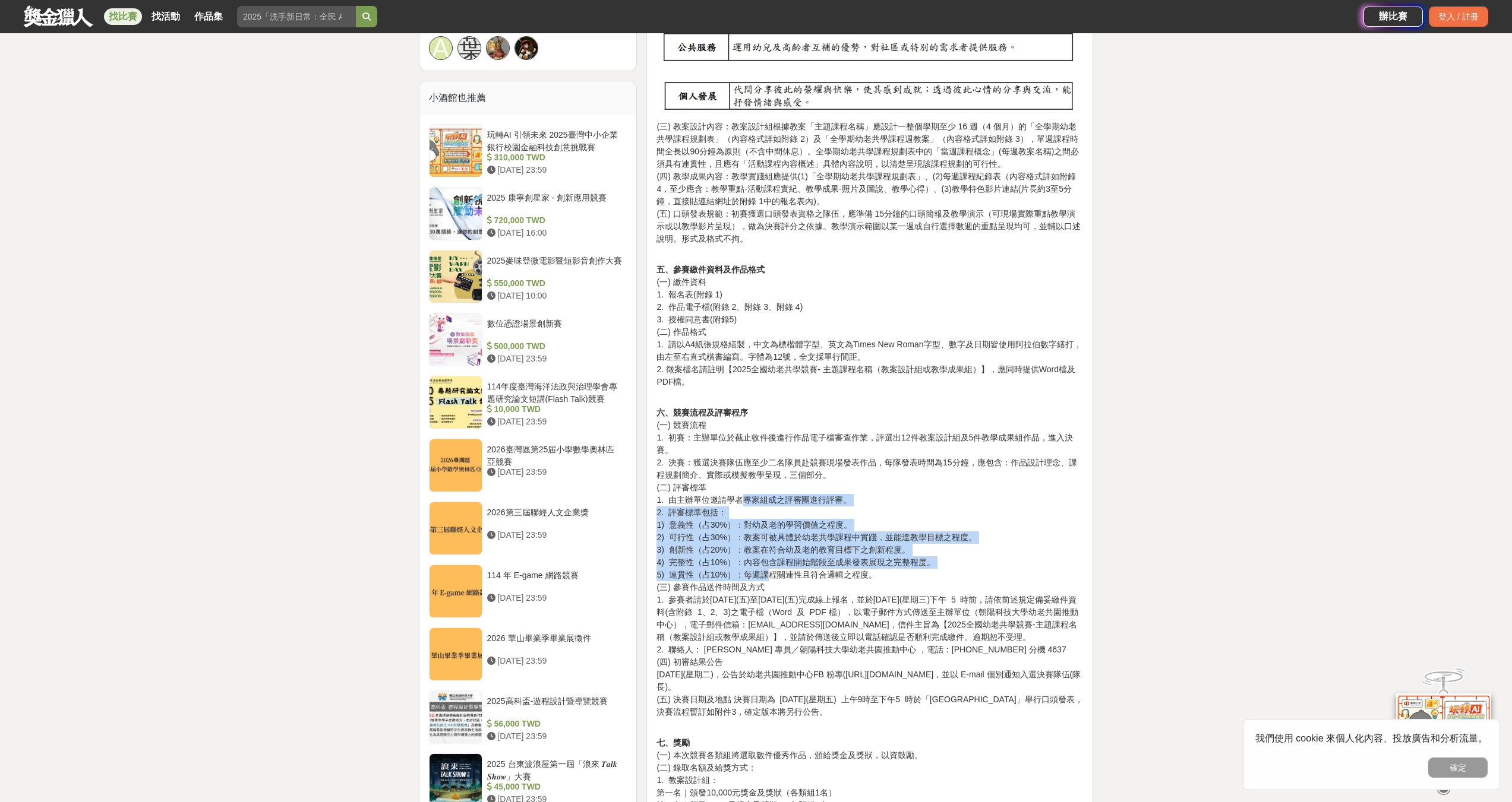
drag, startPoint x: 742, startPoint y: 566, endPoint x: 766, endPoint y: 576, distance: 26.0
click at [766, 576] on p "六、競賽流程及評審程序 (一) 競賽流程 1. 初賽：主辦單位於截止收件後進行作品電子檔審查作業，評選出12件教案設計組及5件教學成果組作品，進入決賽。 2.…" at bounding box center [870, 568] width 427 height 324
click at [760, 580] on p "六、競賽流程及評審程序 (一) 競賽流程 1. 初賽：主辦單位於截止收件後進行作品電子檔審查作業，評選出12件教案設計組及5件教學成果組作品，進入決賽。 2.…" at bounding box center [870, 568] width 427 height 324
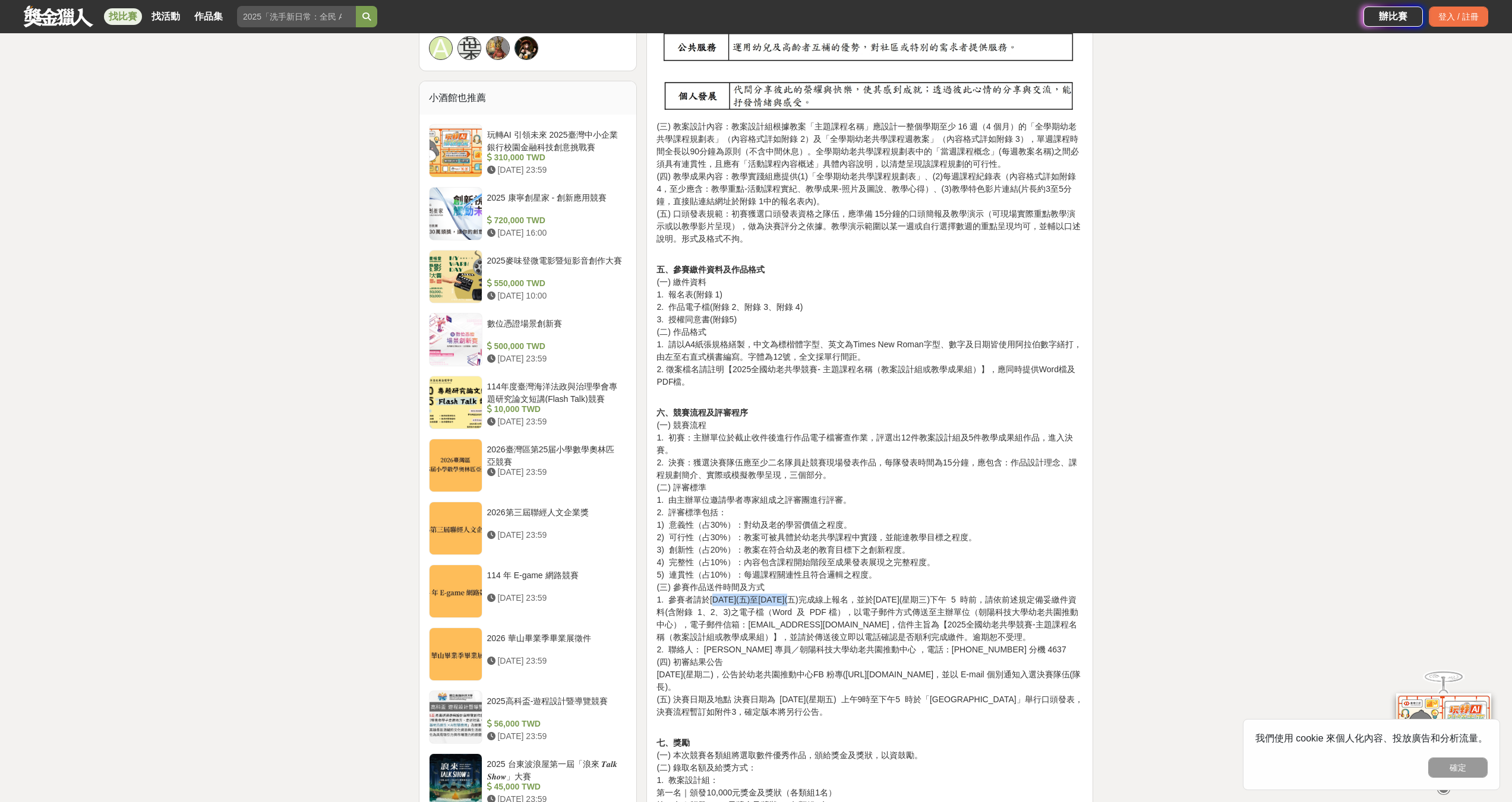
drag, startPoint x: 714, startPoint y: 598, endPoint x: 807, endPoint y: 597, distance: 93.0
click at [807, 597] on p "六、競賽流程及評審程序 (一) 競賽流程 1. 初賽：主辦單位於截止收件後進行作品電子檔審查作業，評選出12件教案設計組及5件教學成果組作品，進入決賽。 2.…" at bounding box center [870, 568] width 427 height 324
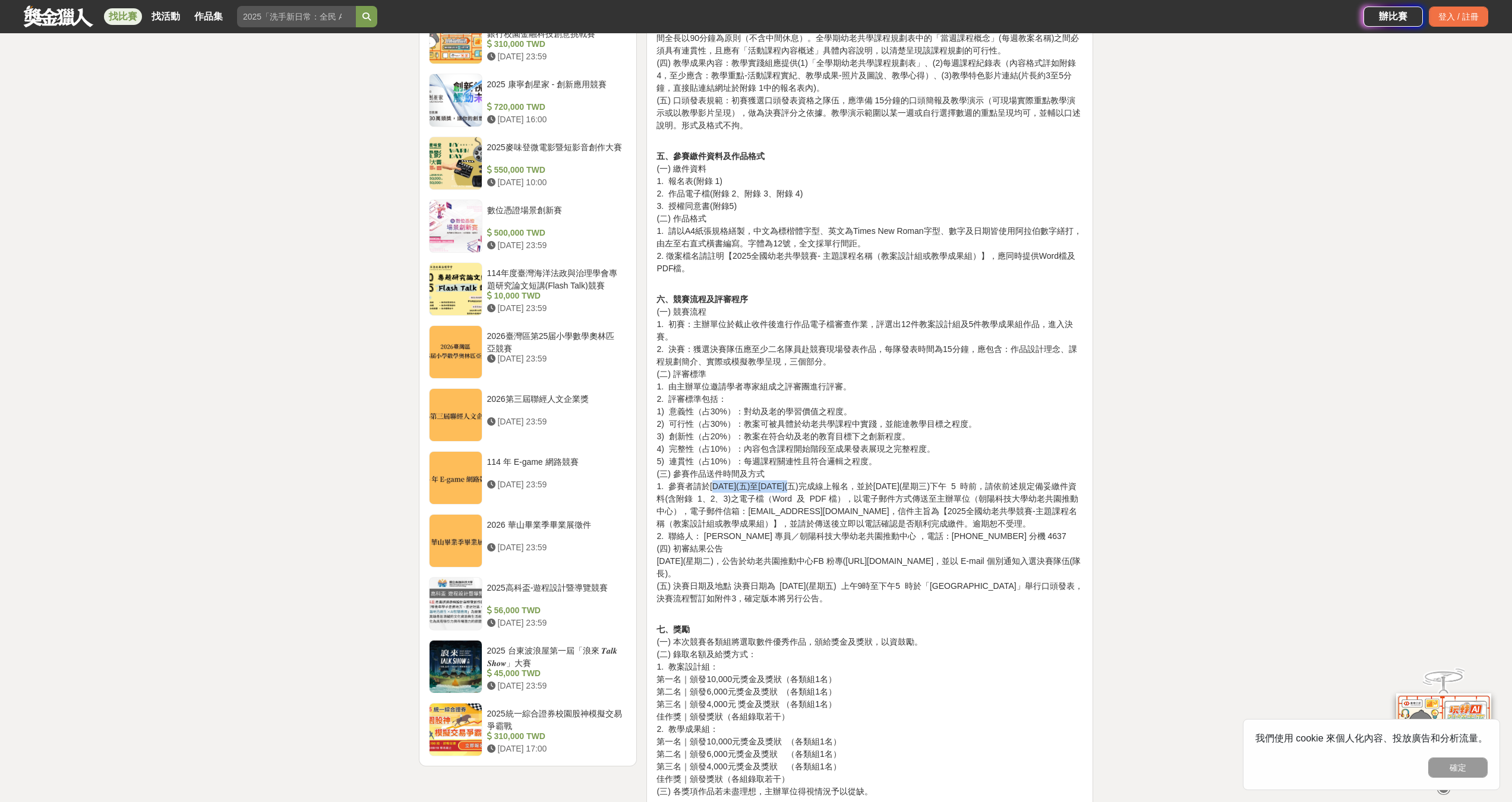
scroll to position [1069, 0]
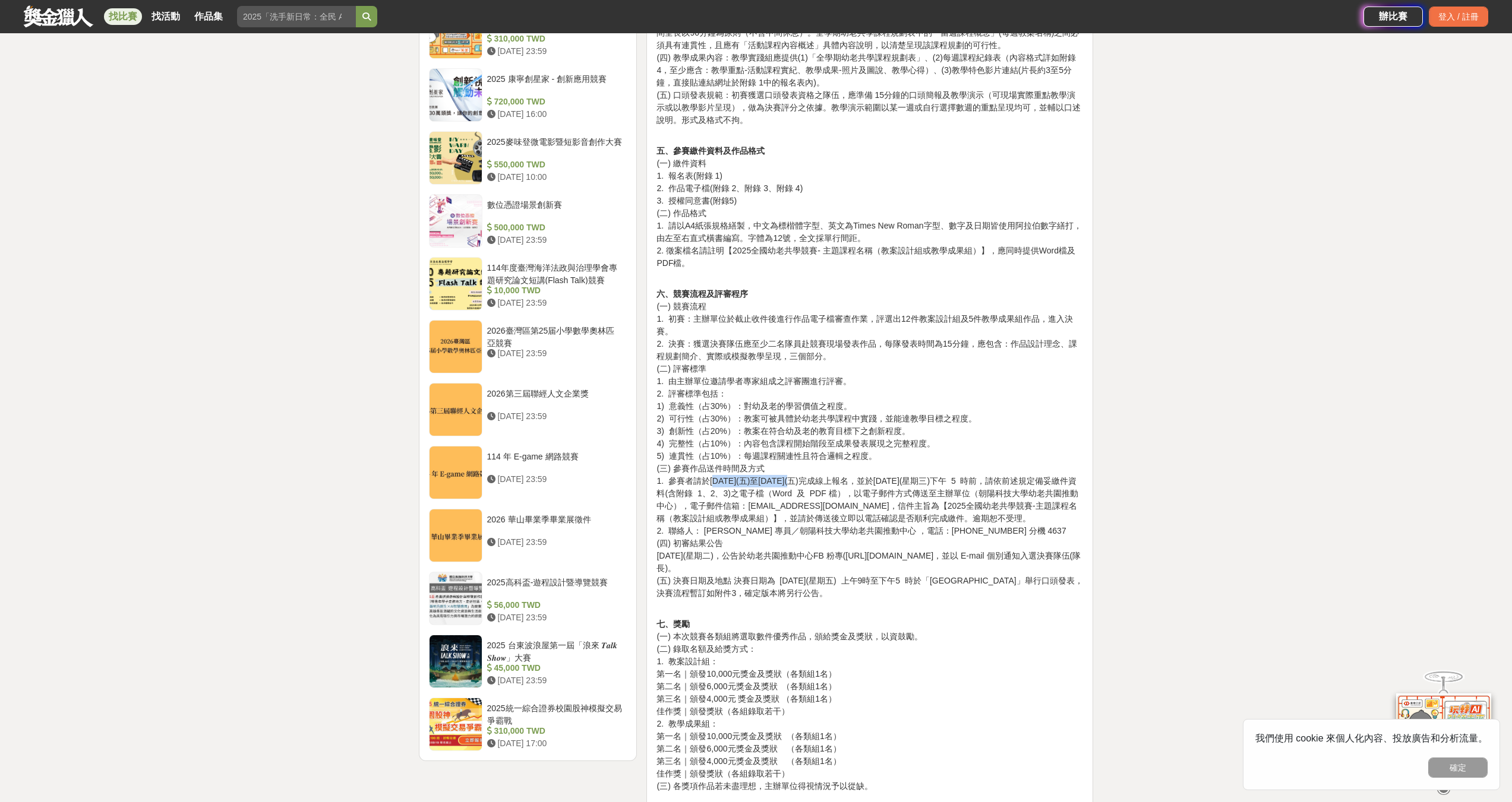
drag, startPoint x: 701, startPoint y: 534, endPoint x: 797, endPoint y: 573, distance: 103.6
click at [797, 573] on p "六、競賽流程及評審程序 (一) 競賽流程 1. 初賽：主辦單位於截止收件後進行作品電子檔審查作業，評選出12件教案設計組及5件教學成果組作品，進入決賽。 2.…" at bounding box center [870, 450] width 427 height 324
click at [797, 556] on p "六、競賽流程及評審程序 (一) 競賽流程 1. 初賽：主辦單位於截止收件後進行作品電子檔審查作業，評選出12件教案設計組及5件教學成果組作品，進入決賽。 2.…" at bounding box center [870, 450] width 427 height 324
drag, startPoint x: 749, startPoint y: 551, endPoint x: 802, endPoint y: 559, distance: 53.6
click at [801, 559] on p "六、競賽流程及評審程序 (一) 競賽流程 1. 初賽：主辦單位於截止收件後進行作品電子檔審查作業，評選出12件教案設計組及5件教學成果組作品，進入決賽。 2.…" at bounding box center [870, 450] width 427 height 324
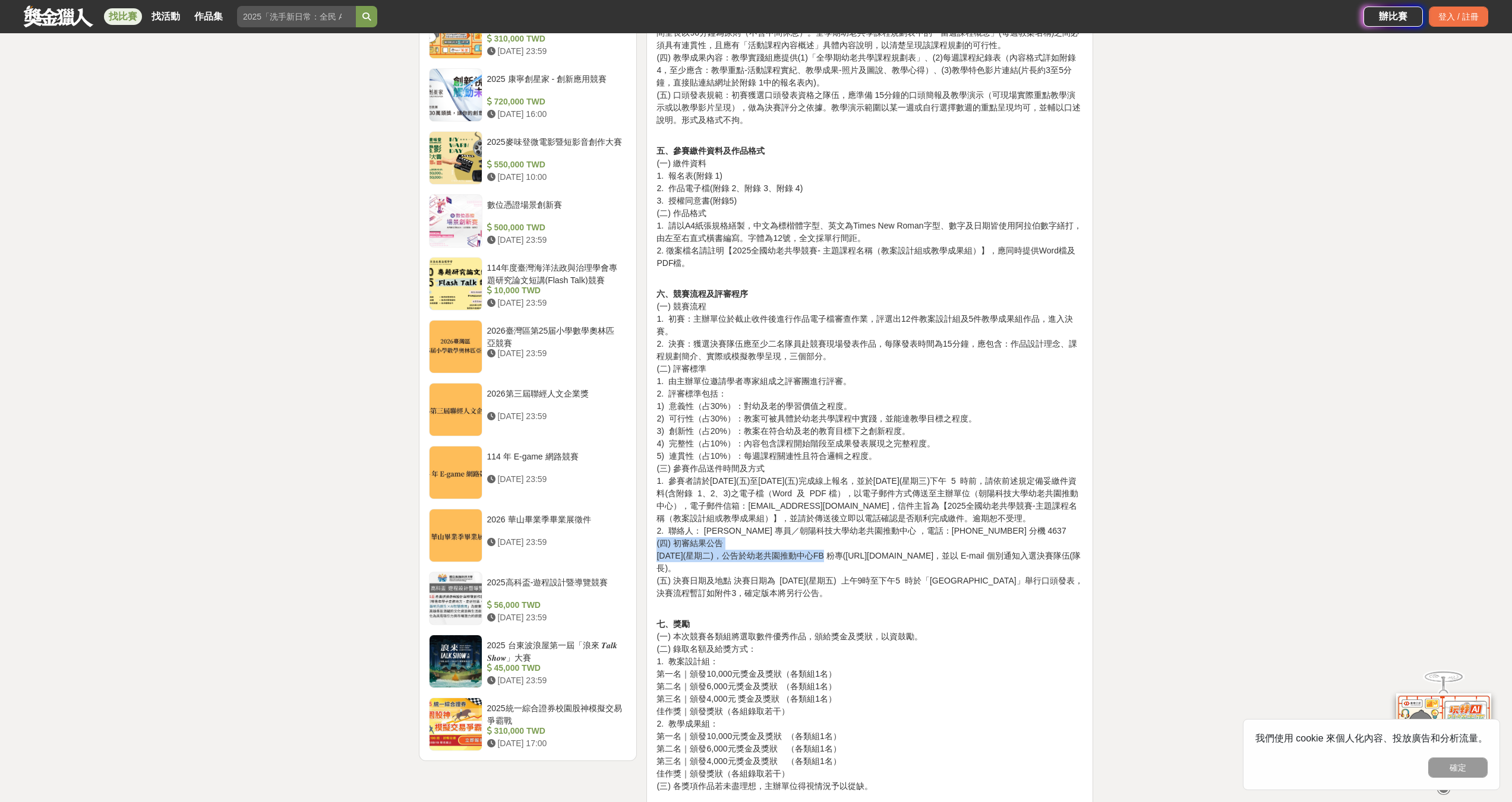
click at [805, 560] on p "六、競賽流程及評審程序 (一) 競賽流程 1. 初賽：主辦單位於截止收件後進行作品電子檔審查作業，評選出12件教案設計組及5件教學成果組作品，進入決賽。 2.…" at bounding box center [870, 450] width 427 height 324
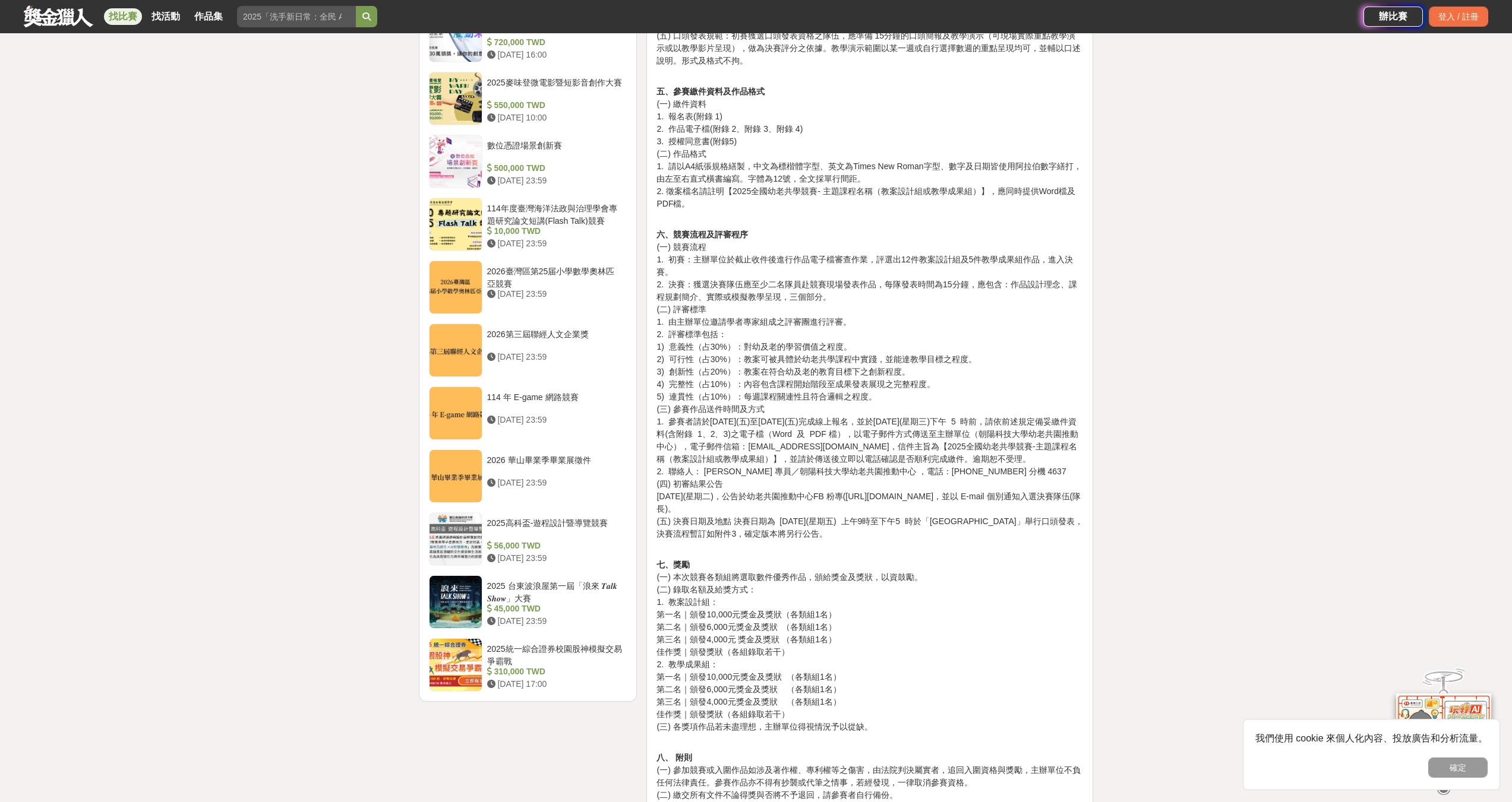
click at [759, 552] on p "六、競賽流程及評審程序 (一) 競賽流程 1. 初賽：主辦單位於截止收件後進行作品電子檔審查作業，評選出12件教案設計組及5件教學成果組作品，進入決賽。 2.…" at bounding box center [870, 390] width 427 height 324
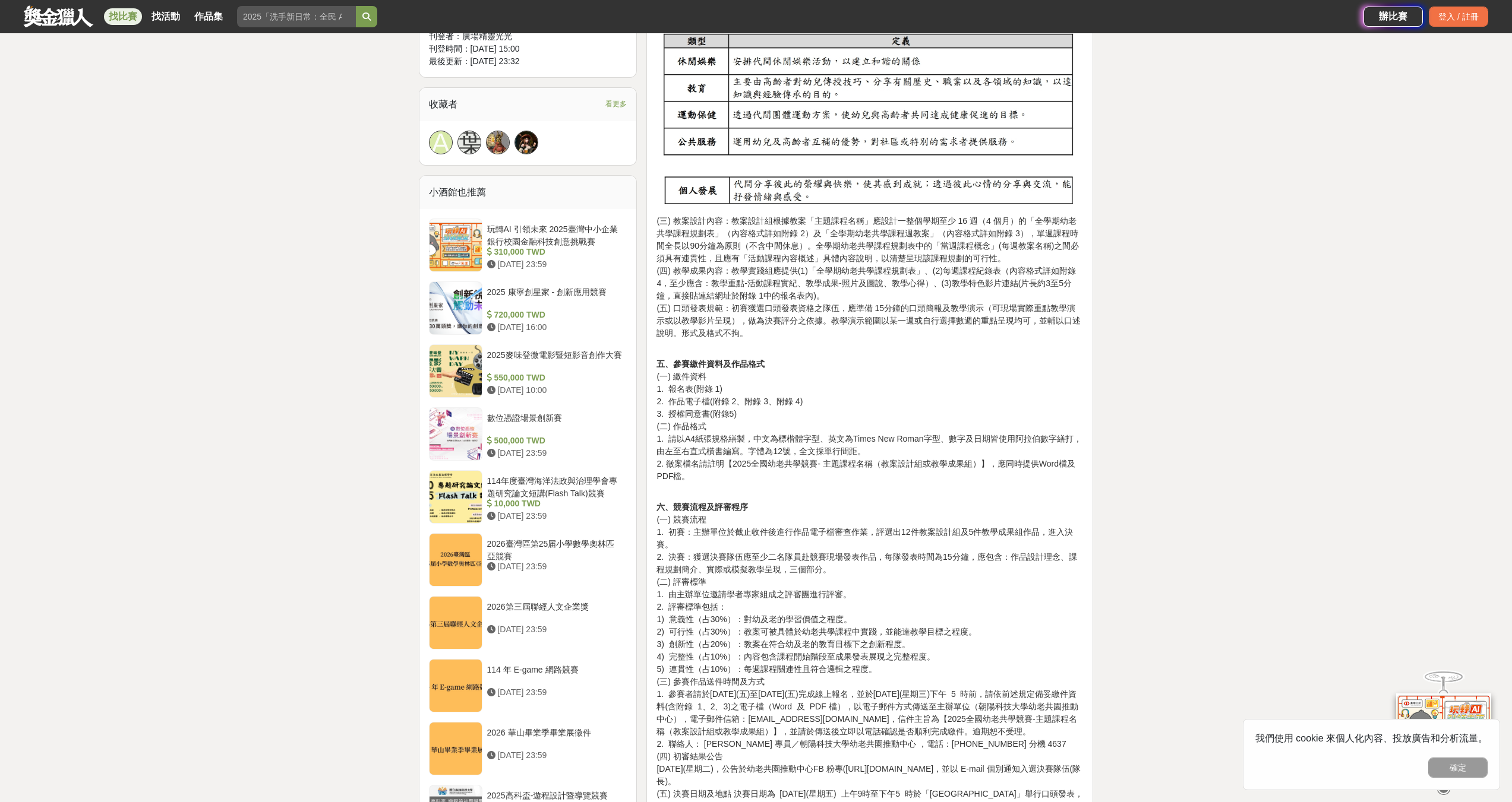
scroll to position [713, 0]
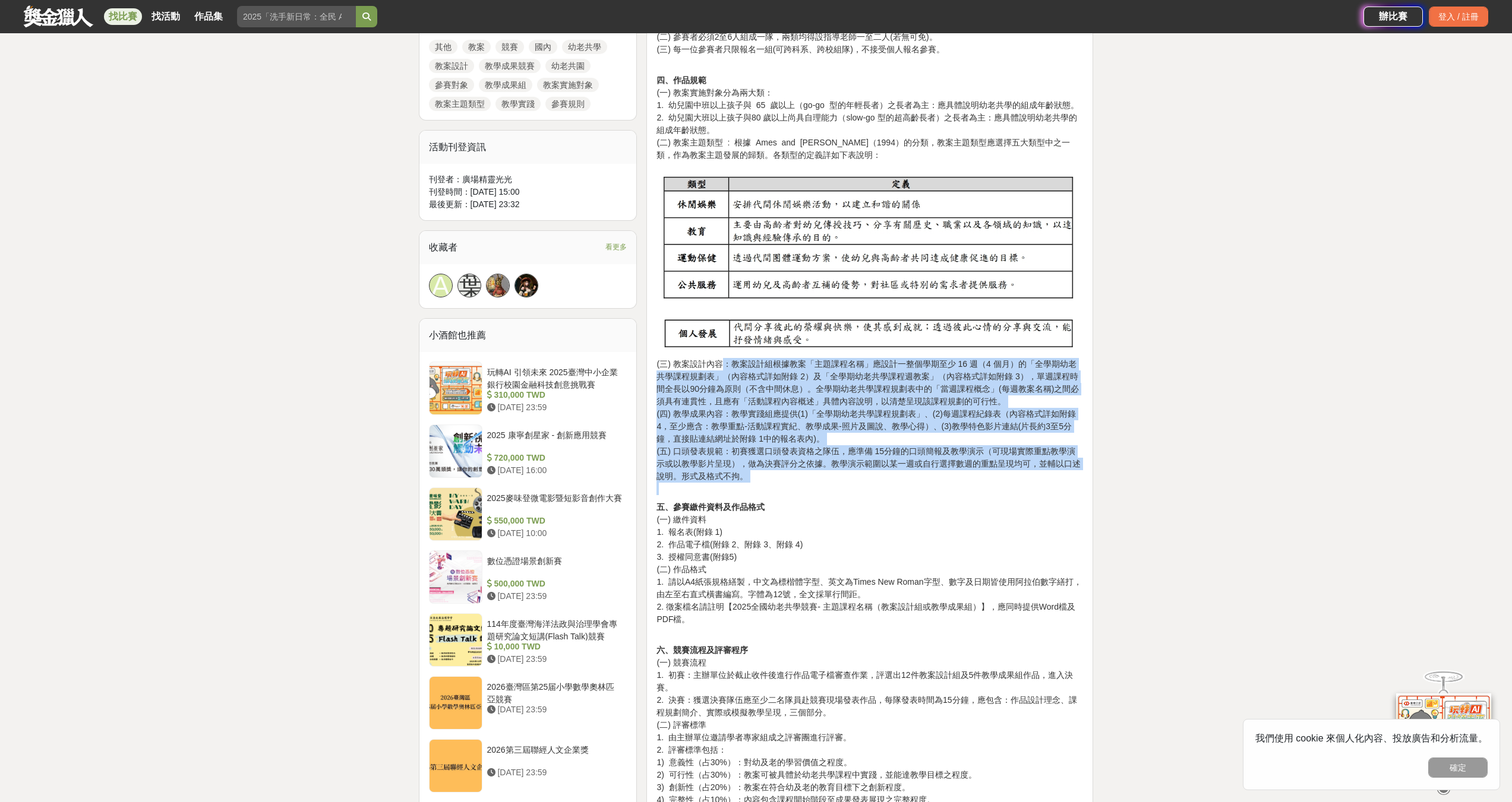
drag, startPoint x: 722, startPoint y: 371, endPoint x: 909, endPoint y: 484, distance: 218.5
click at [909, 484] on p "(三) 教案設計內容：教案設計組根據教案「主題課程名稱」應設計一整個學期至少 16 週（4 個月）的「全學期幼老共學課程規劃表」（內容格式詳如附錄 2）及「全…" at bounding box center [870, 427] width 427 height 137
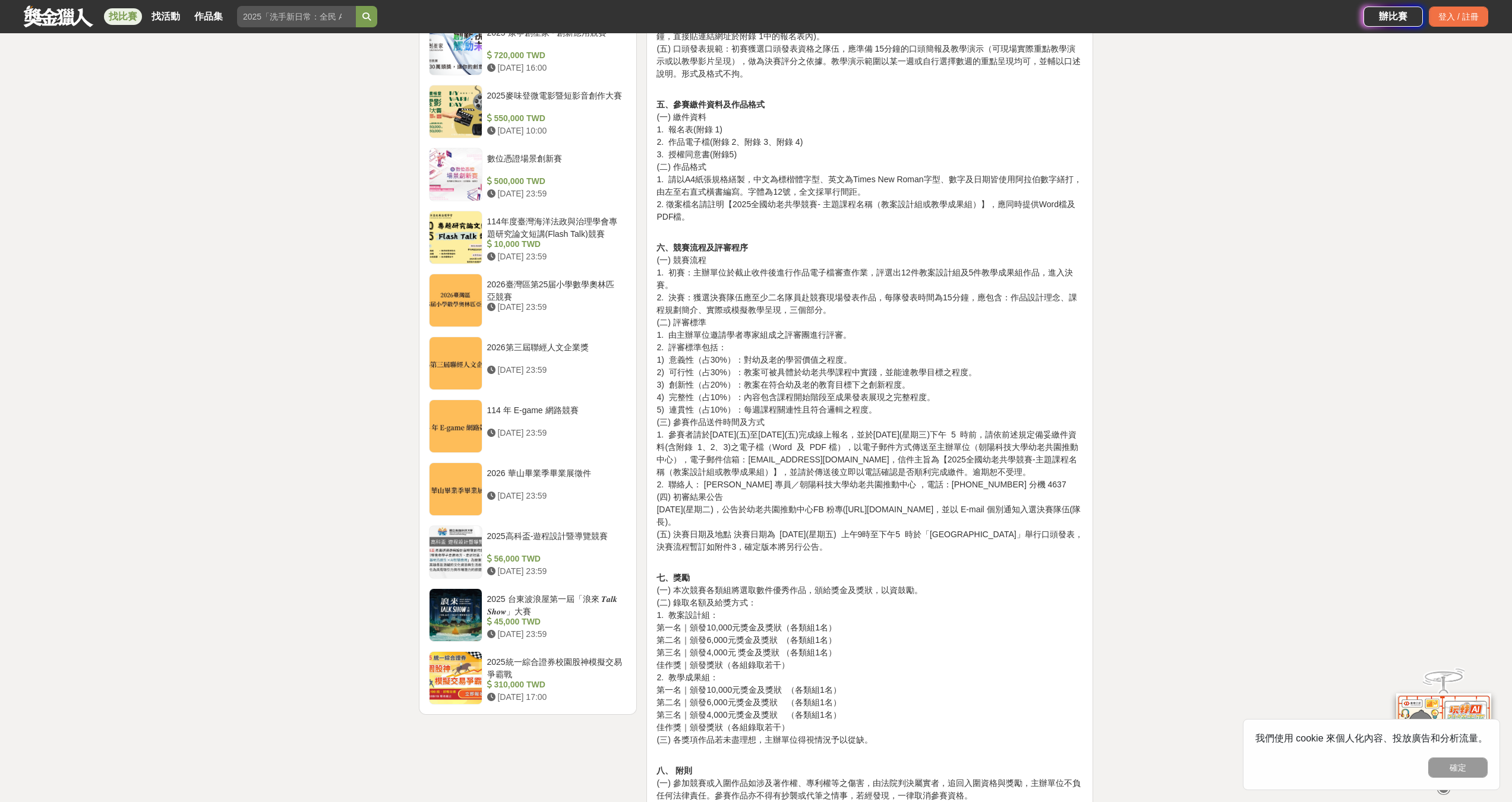
scroll to position [1128, 0]
